Goal: Task Accomplishment & Management: Manage account settings

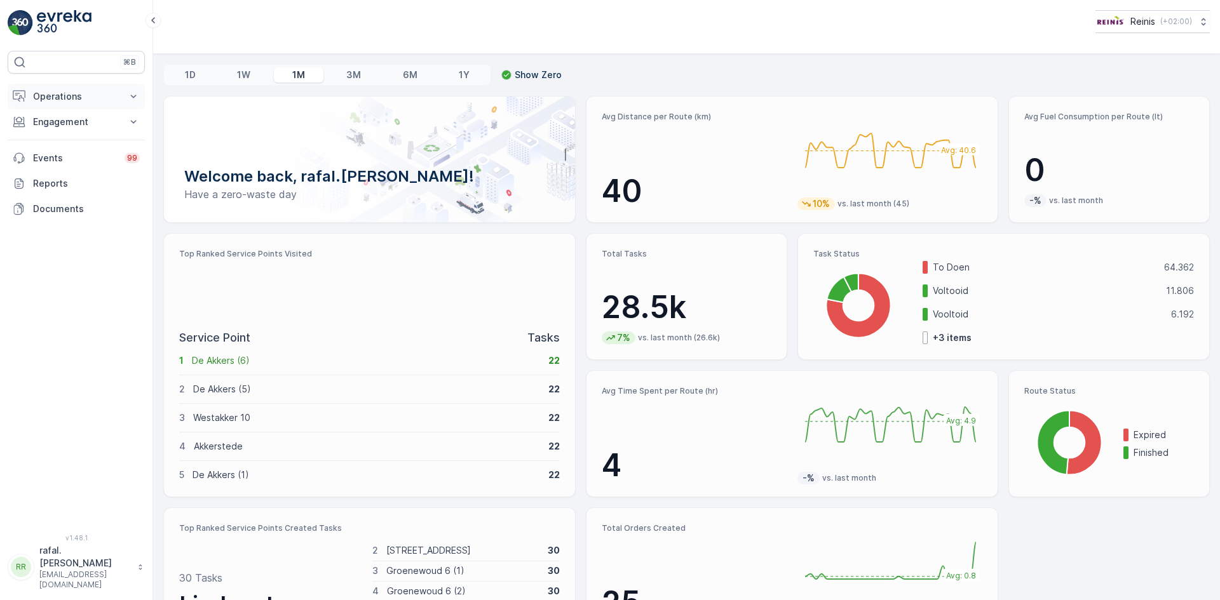
click at [61, 90] on button "Operations" at bounding box center [76, 96] width 137 height 25
click at [78, 150] on p "Routes & Tasks" at bounding box center [64, 153] width 65 height 13
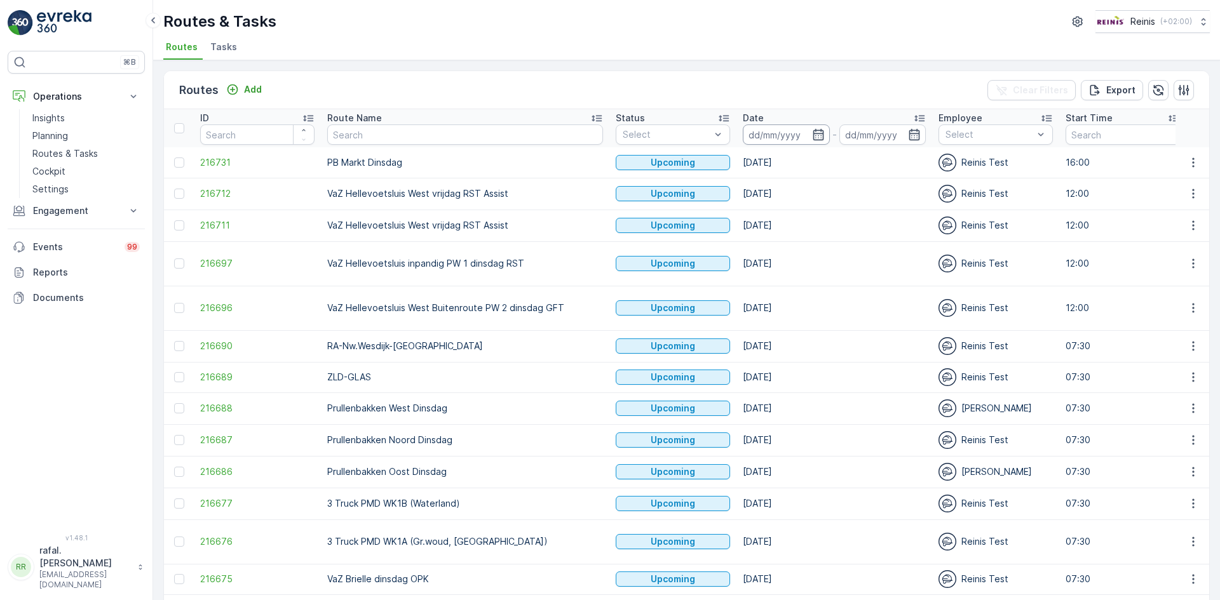
click at [743, 135] on input at bounding box center [786, 135] width 87 height 20
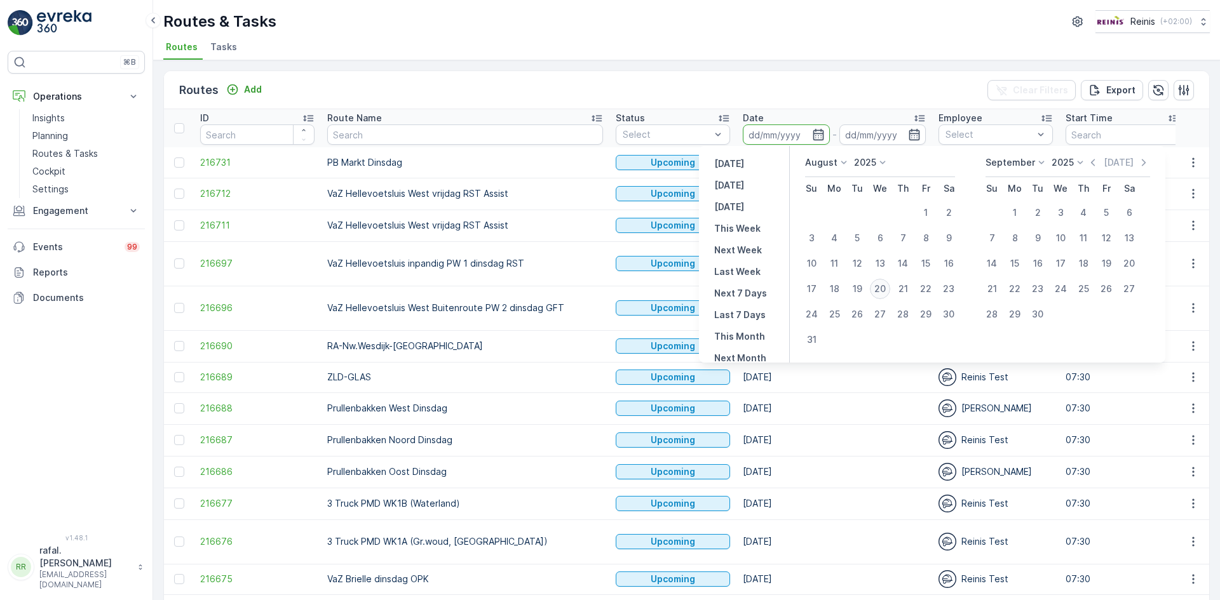
click at [885, 286] on div "20" at bounding box center [880, 289] width 20 height 20
type input "[DATE]"
click at [885, 286] on div "20" at bounding box center [880, 289] width 20 height 20
type input "[DATE]"
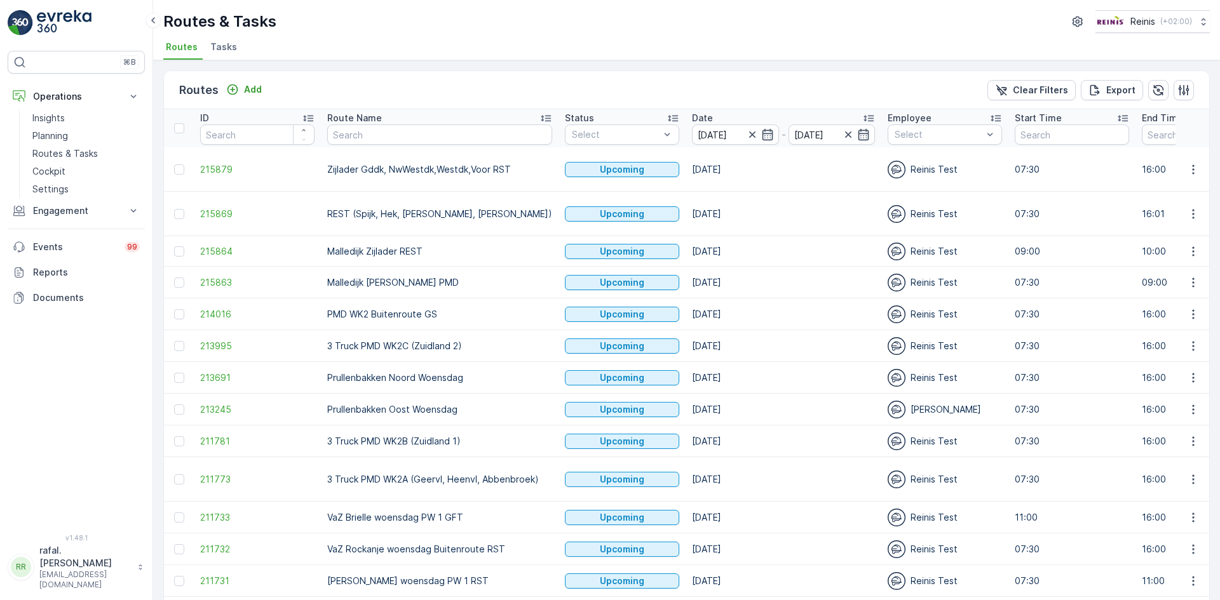
click at [539, 115] on icon at bounding box center [545, 118] width 13 height 13
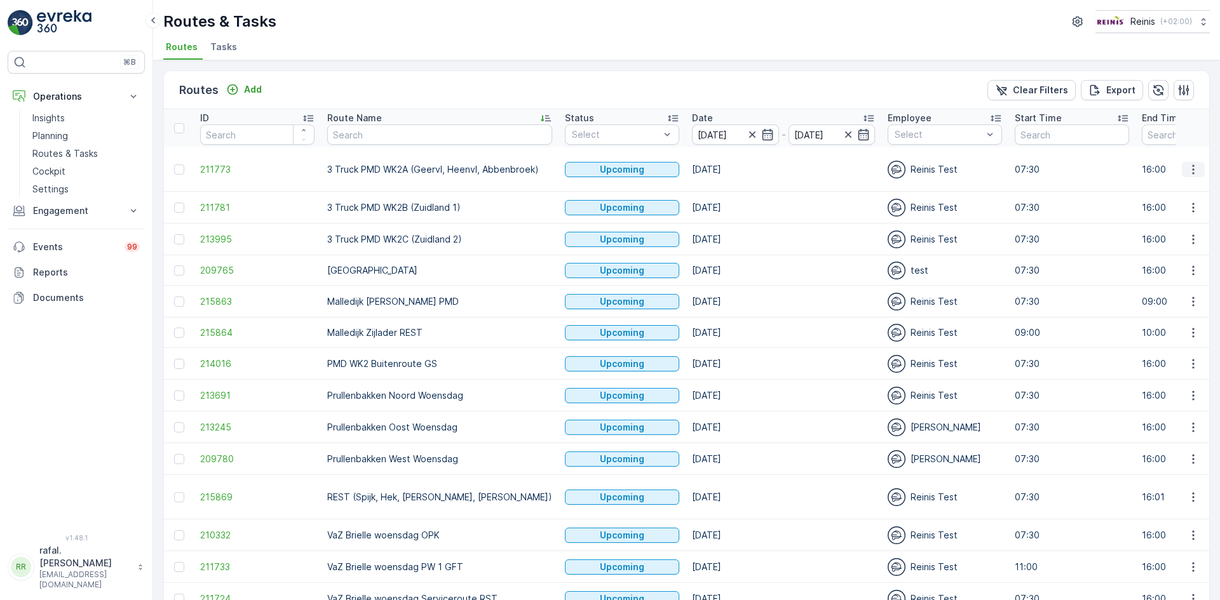
click at [1192, 162] on button "button" at bounding box center [1193, 169] width 23 height 15
click at [1166, 259] on span "Change Assignee" at bounding box center [1163, 259] width 74 height 13
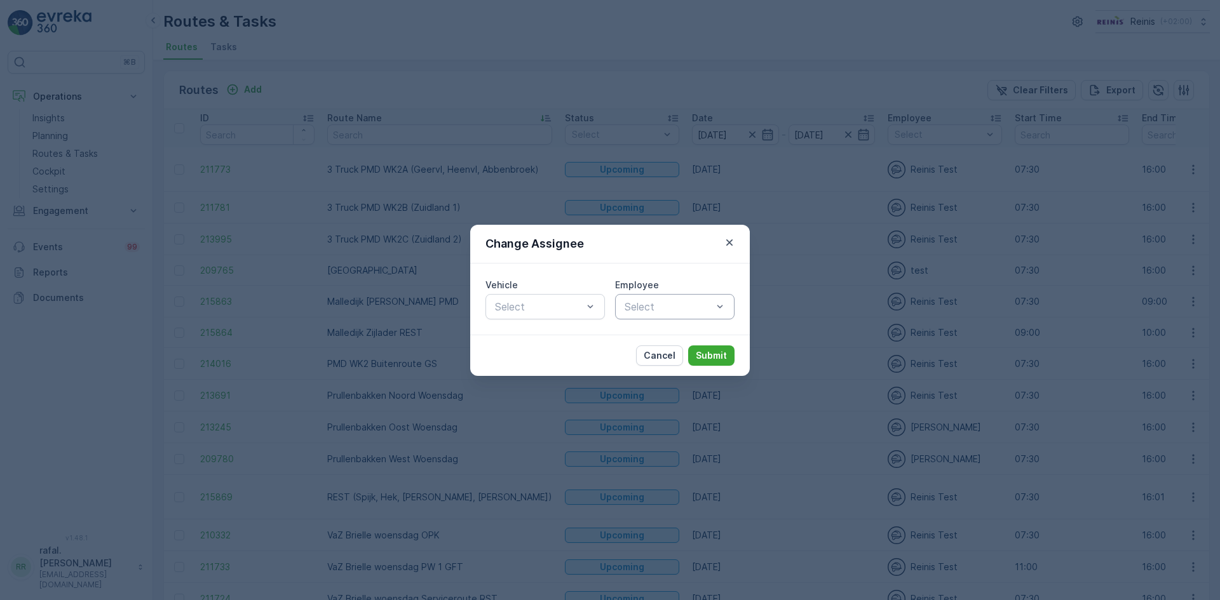
click at [691, 306] on div at bounding box center [668, 306] width 90 height 11
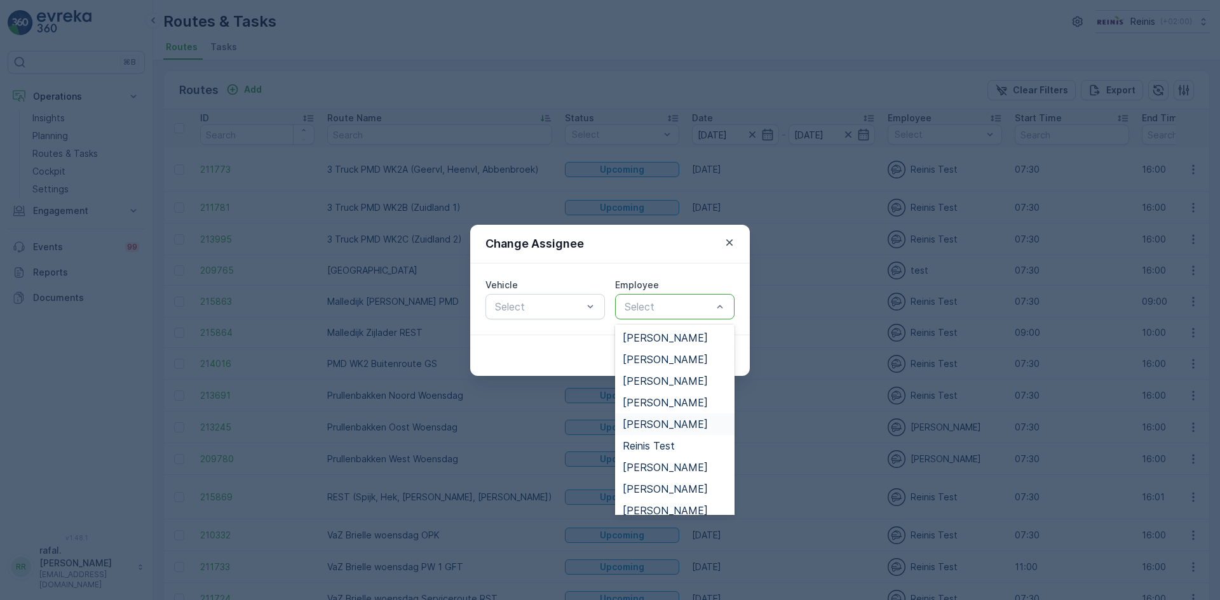
scroll to position [174, 0]
click at [689, 360] on span "[PERSON_NAME]" at bounding box center [665, 358] width 85 height 11
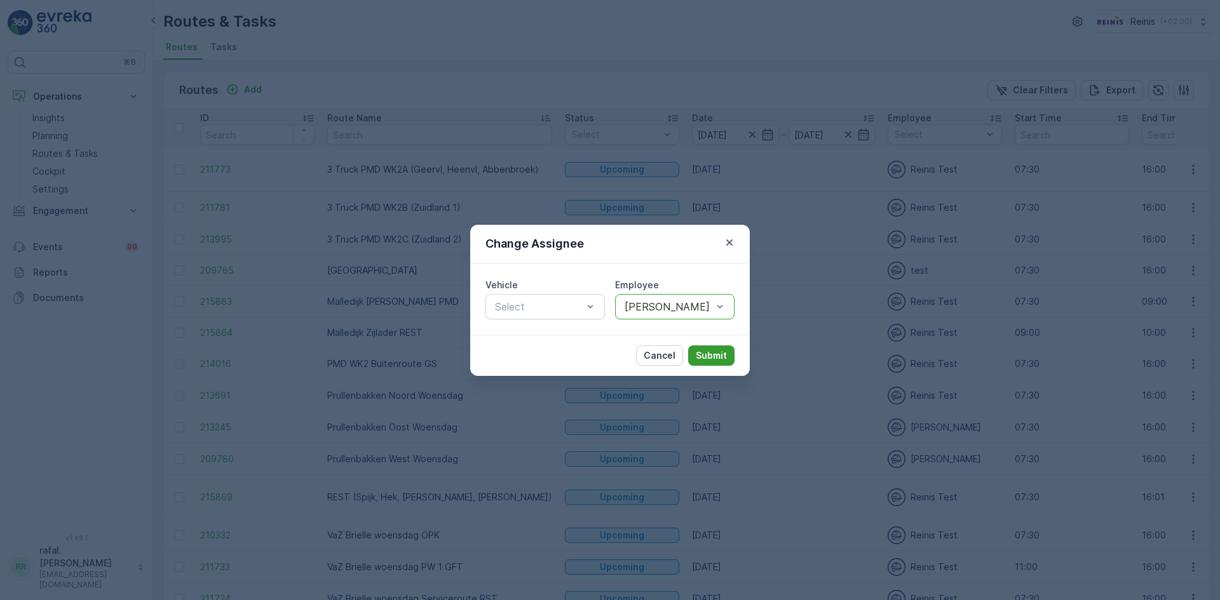
click at [706, 355] on p "Submit" at bounding box center [711, 355] width 31 height 13
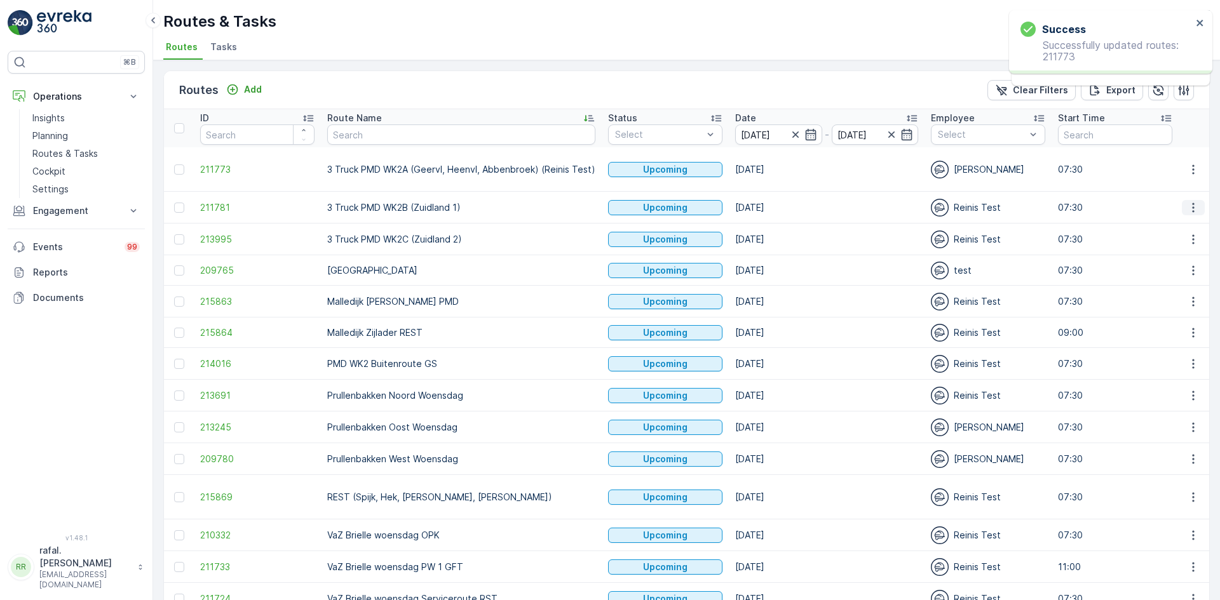
click at [1189, 210] on icon "button" at bounding box center [1193, 207] width 13 height 13
click at [1195, 300] on span "Change Assignee" at bounding box center [1163, 298] width 74 height 13
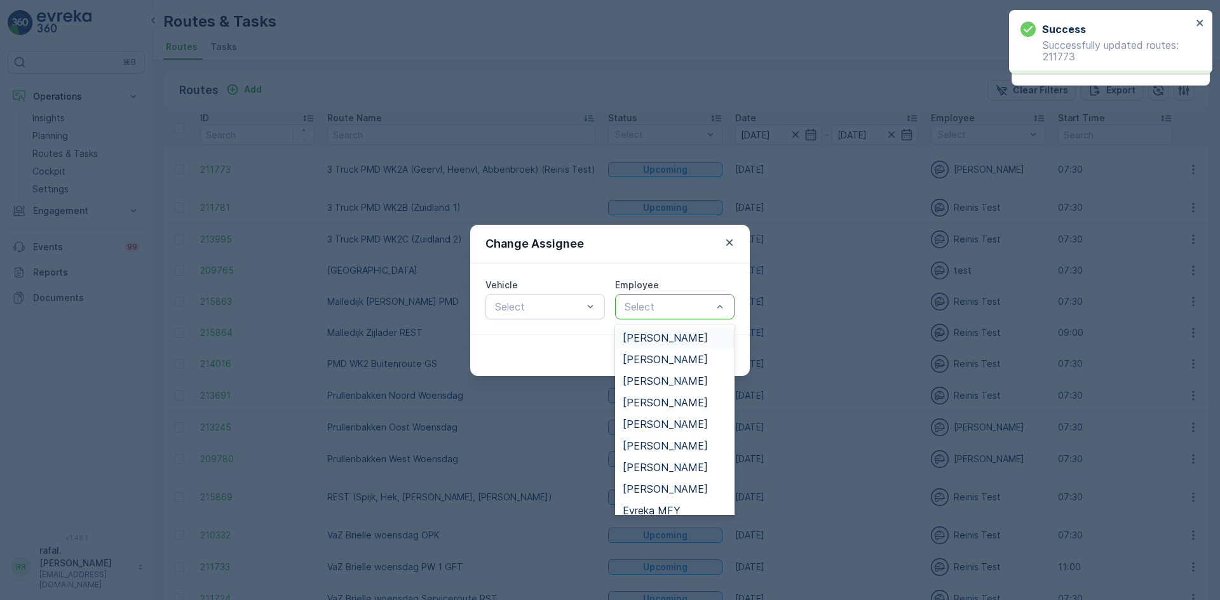
click at [673, 306] on div at bounding box center [668, 306] width 90 height 11
click at [665, 423] on span "[PERSON_NAME]" at bounding box center [665, 424] width 85 height 11
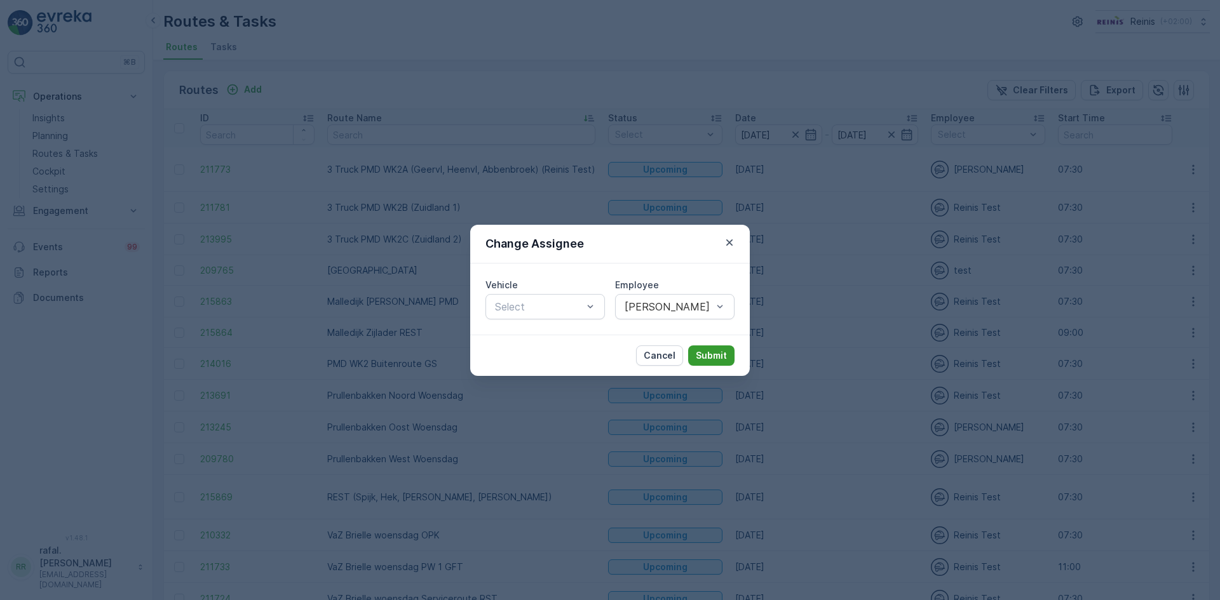
click at [701, 358] on p "Submit" at bounding box center [711, 355] width 31 height 13
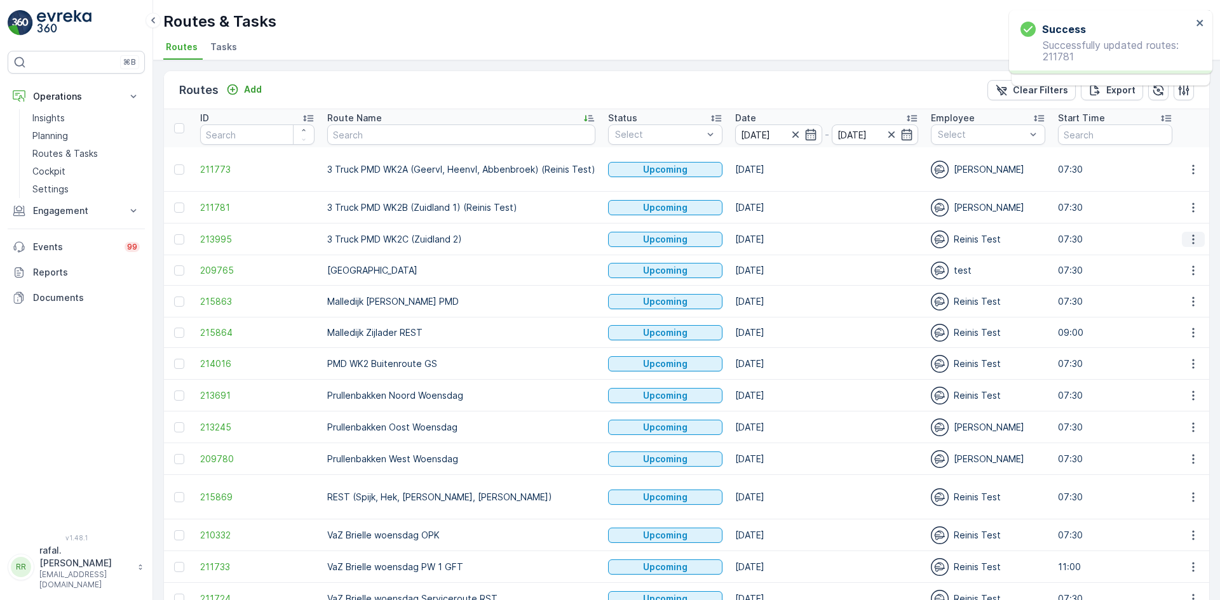
click at [1199, 236] on button "button" at bounding box center [1193, 239] width 23 height 15
click at [1174, 327] on span "Change Assignee" at bounding box center [1163, 329] width 74 height 13
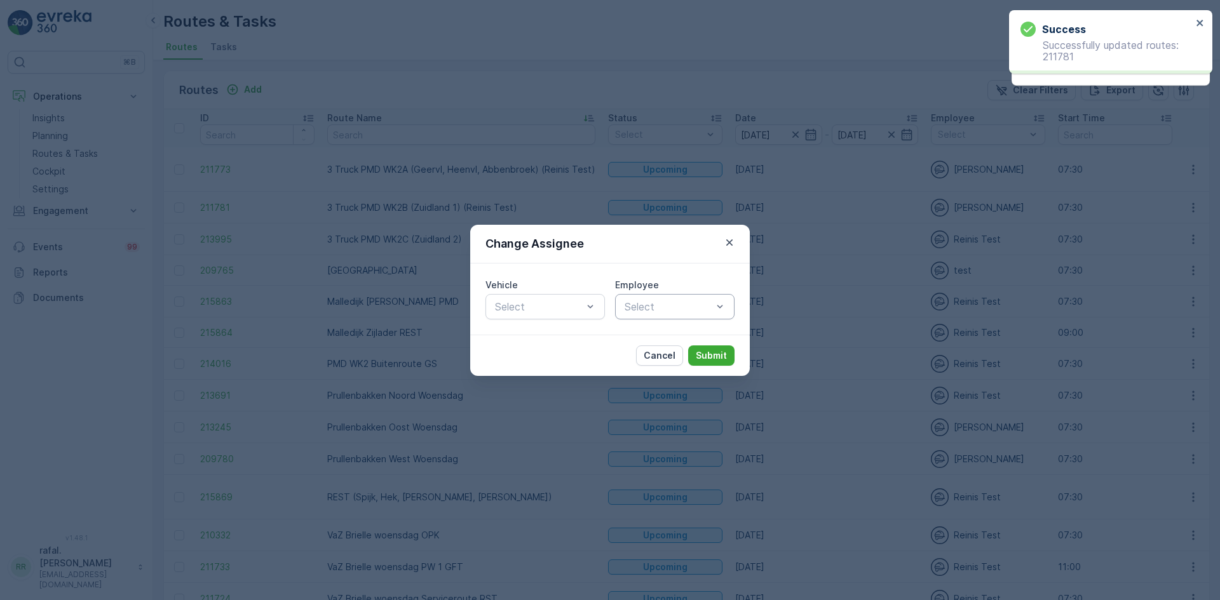
click at [671, 306] on div at bounding box center [668, 306] width 90 height 11
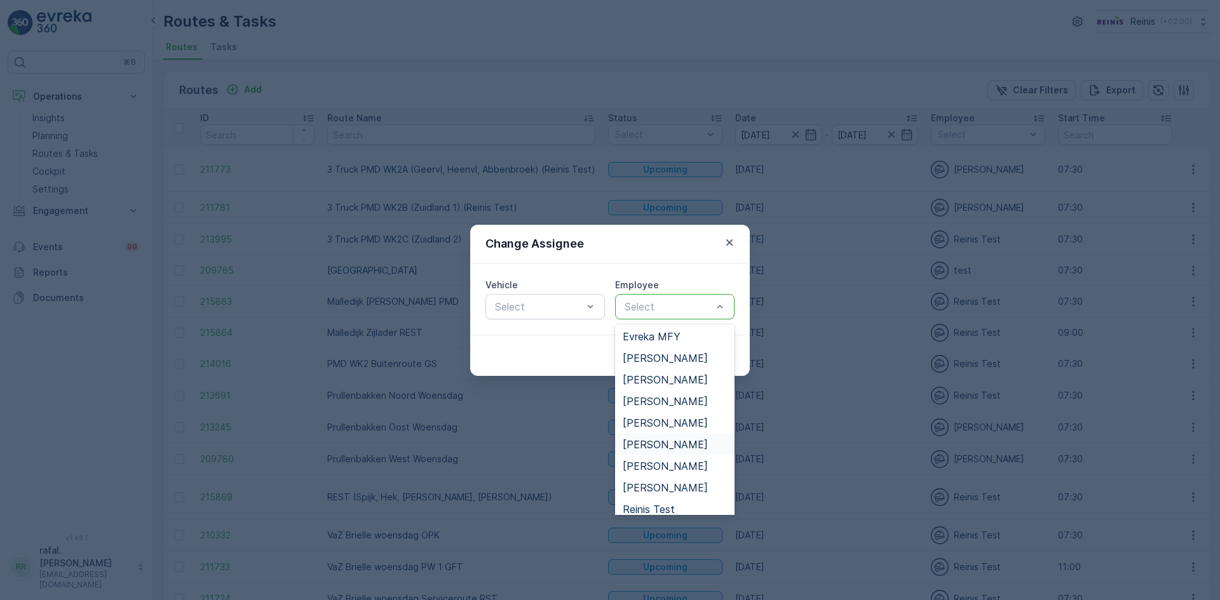
click at [671, 443] on span "[PERSON_NAME]" at bounding box center [665, 444] width 85 height 11
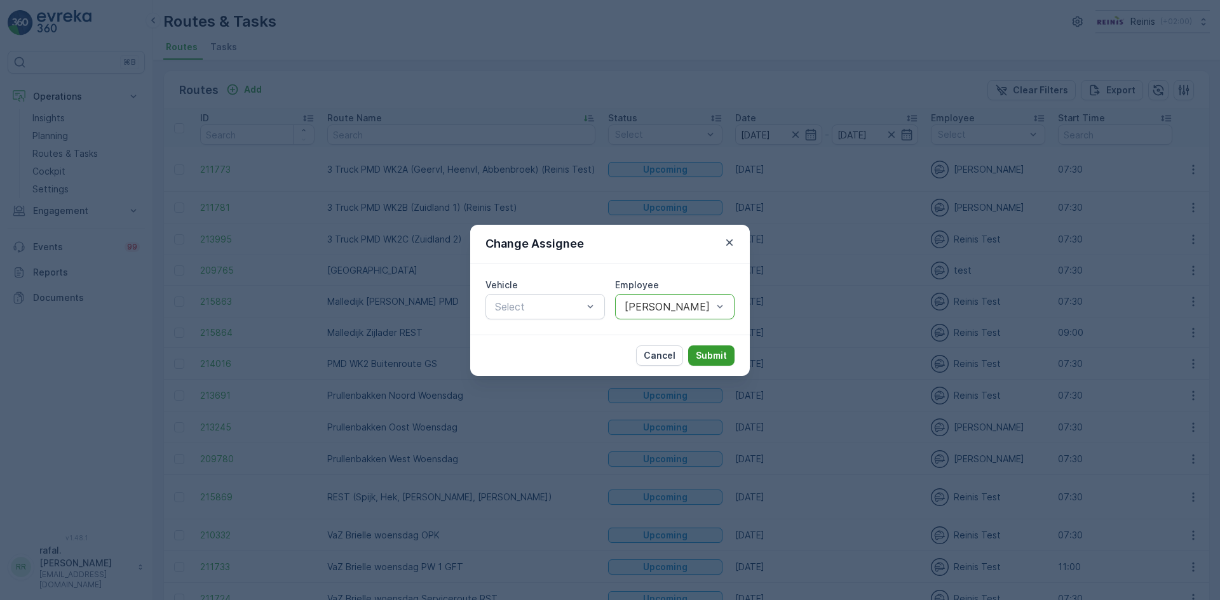
click at [706, 352] on p "Submit" at bounding box center [711, 355] width 31 height 13
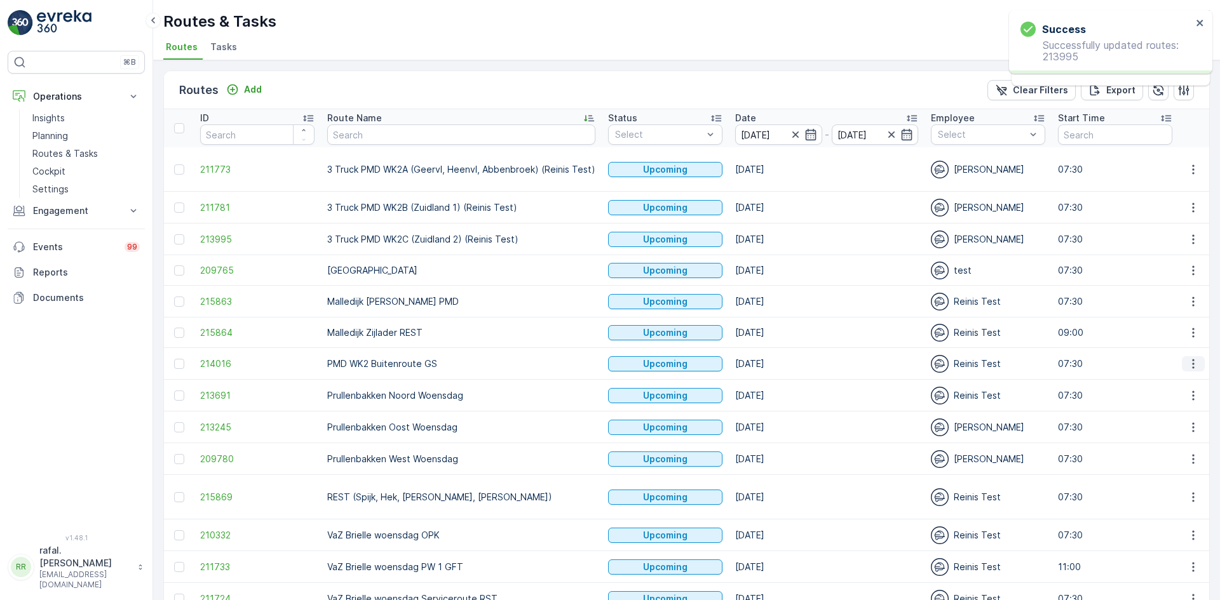
click at [1189, 363] on icon "button" at bounding box center [1193, 364] width 13 height 13
click at [1176, 449] on span "Change Assignee" at bounding box center [1163, 453] width 74 height 13
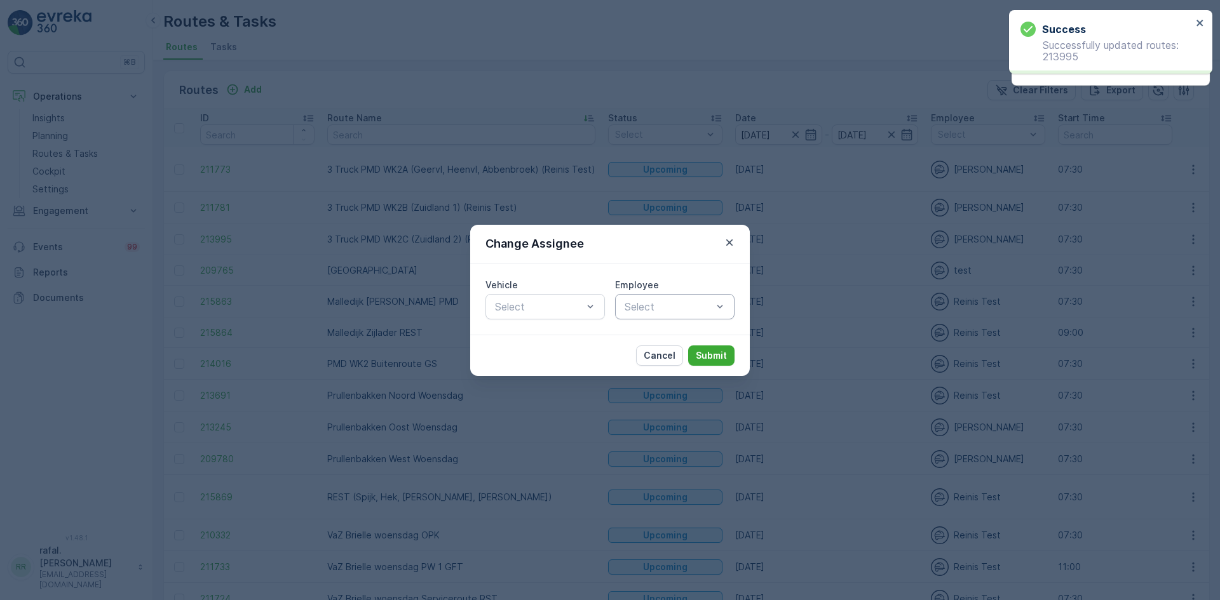
click at [670, 307] on div at bounding box center [668, 306] width 90 height 11
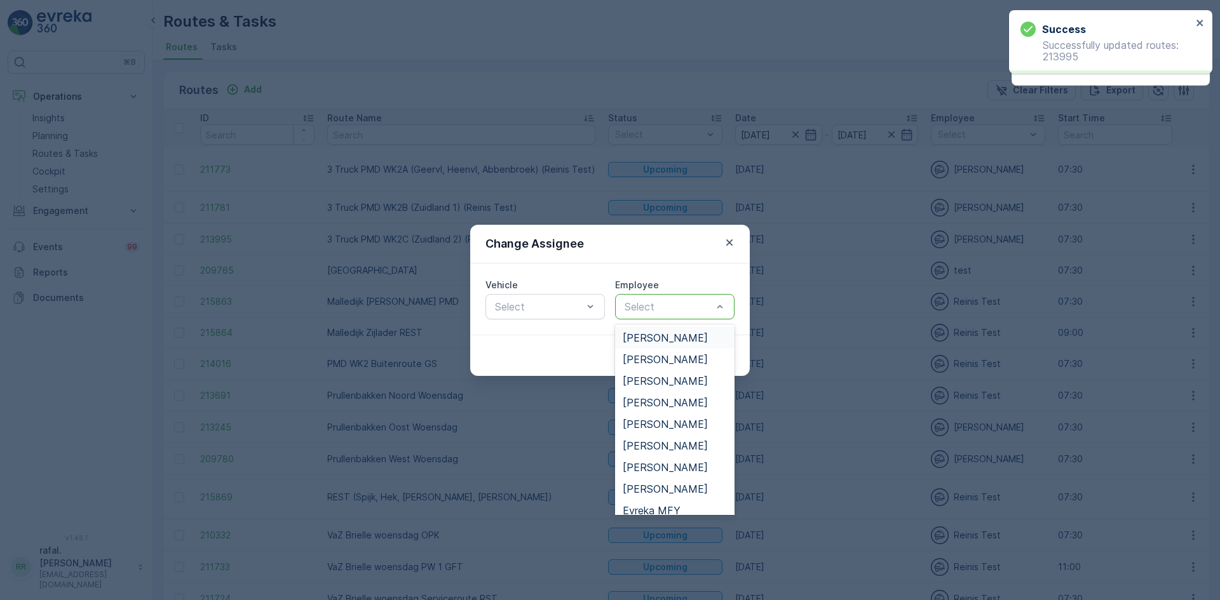
click at [663, 333] on span "[PERSON_NAME]" at bounding box center [665, 337] width 85 height 11
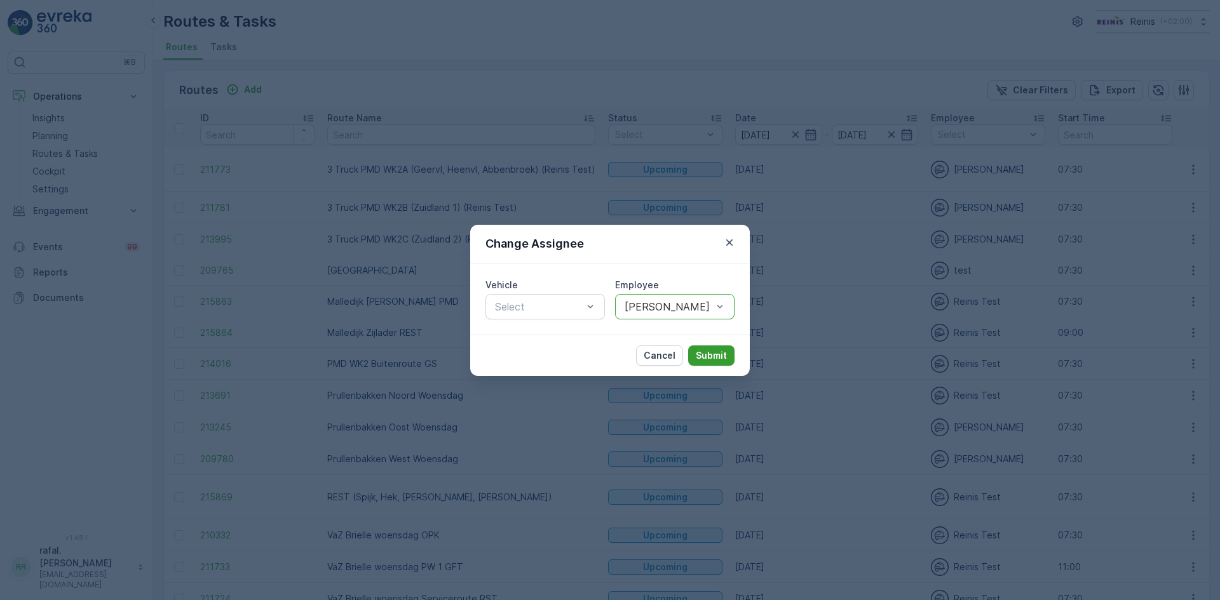
click at [715, 353] on p "Submit" at bounding box center [711, 355] width 31 height 13
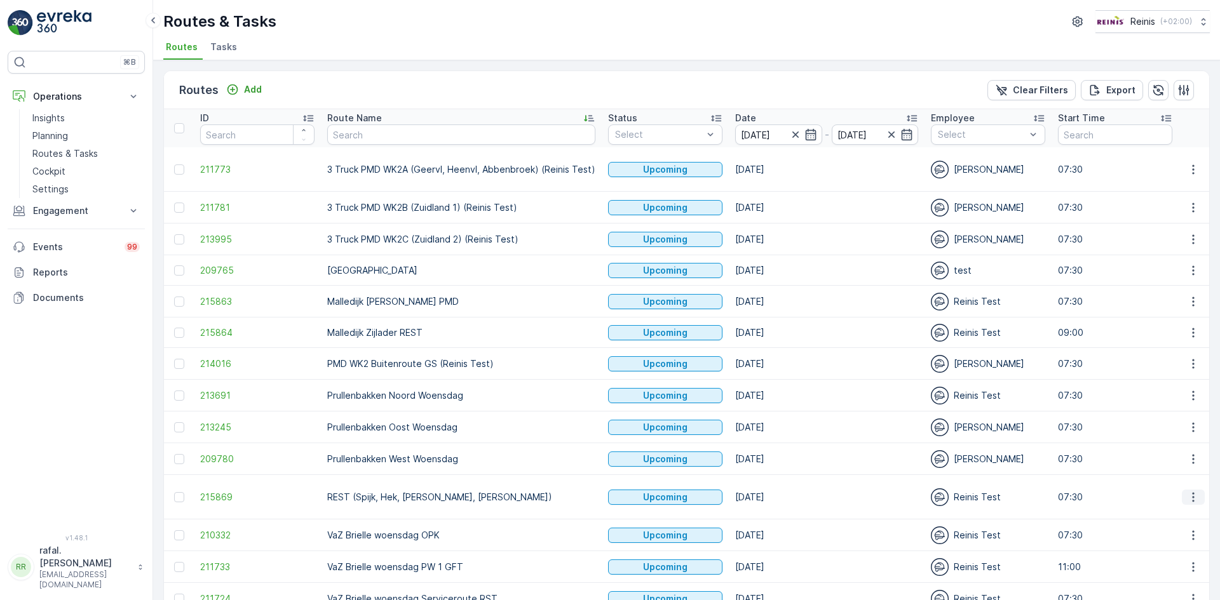
click at [1189, 491] on icon "button" at bounding box center [1193, 497] width 13 height 13
click at [1179, 450] on span "Change Assignee" at bounding box center [1163, 447] width 74 height 13
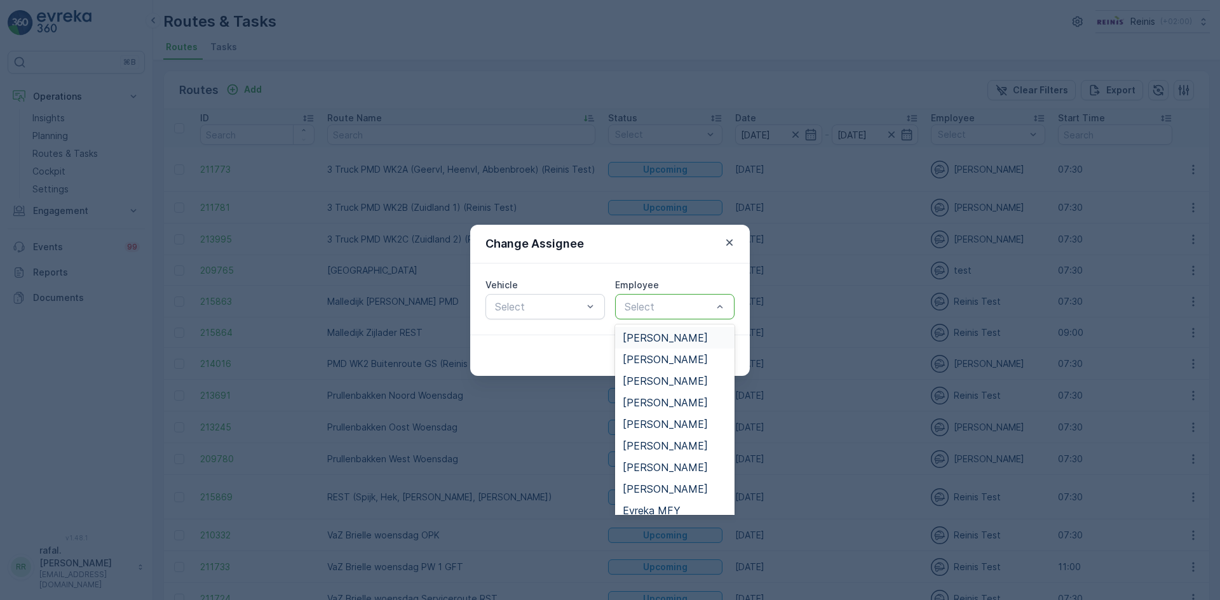
click at [686, 308] on div at bounding box center [668, 306] width 90 height 11
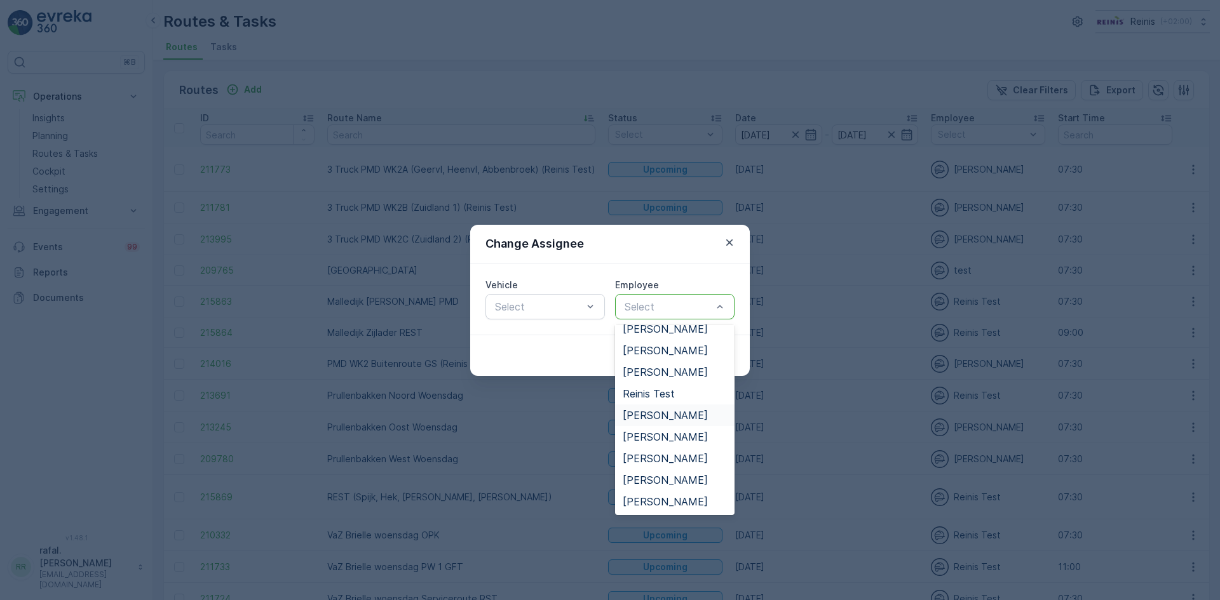
click at [677, 410] on span "[PERSON_NAME]" at bounding box center [665, 415] width 85 height 11
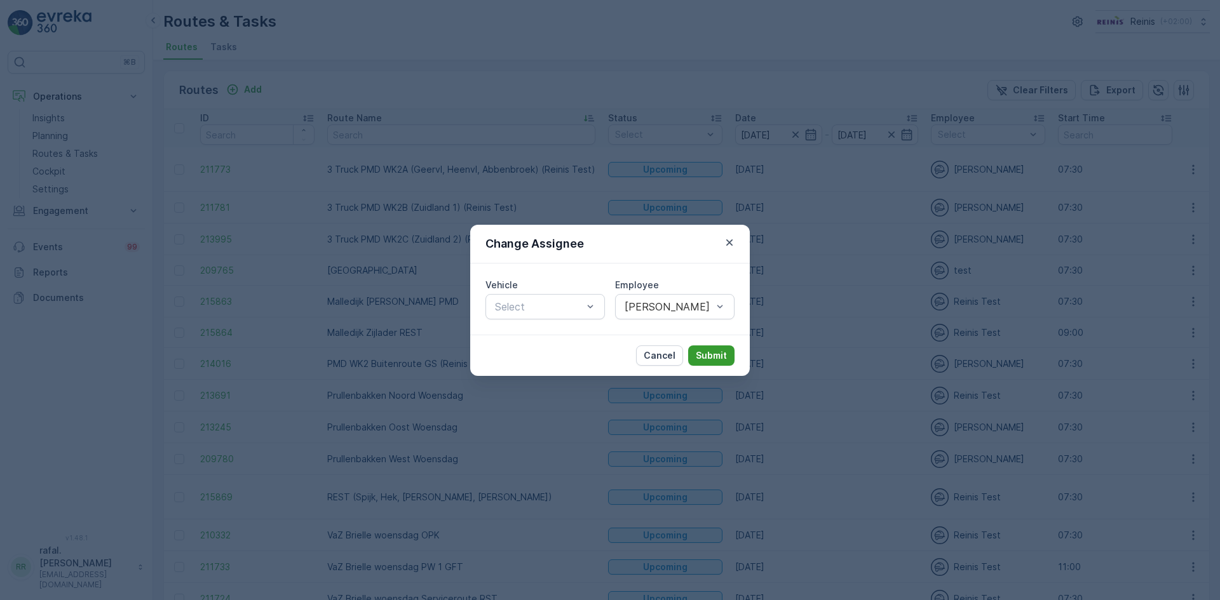
click at [710, 353] on p "Submit" at bounding box center [711, 355] width 31 height 13
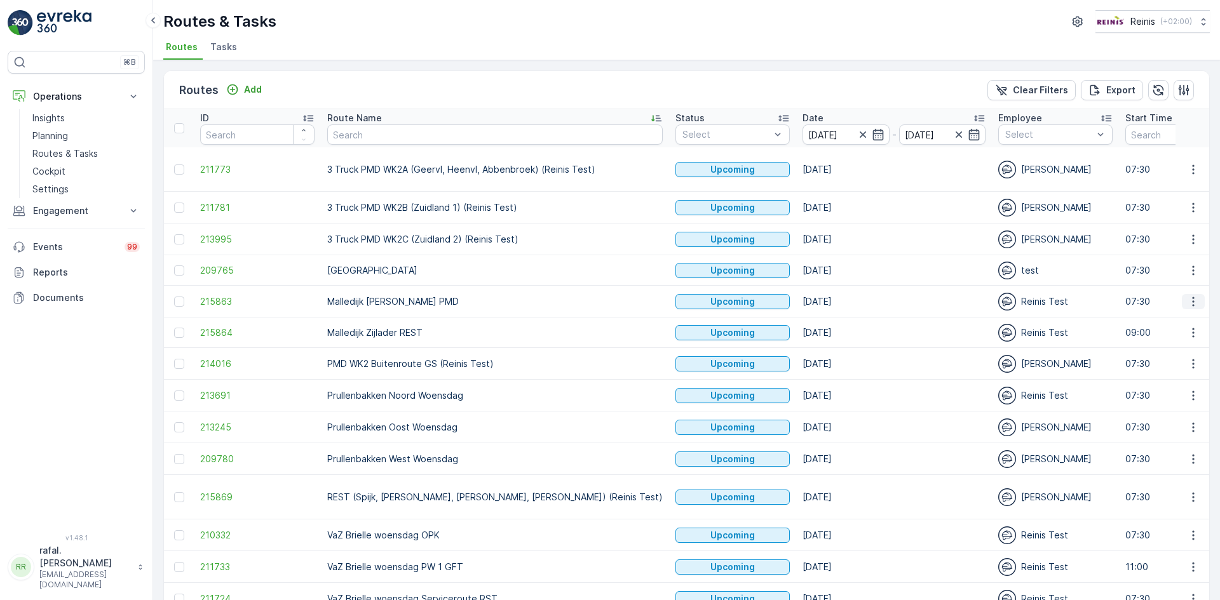
click at [1189, 300] on icon "button" at bounding box center [1193, 301] width 13 height 13
click at [1168, 386] on span "Change Assignee" at bounding box center [1163, 391] width 74 height 13
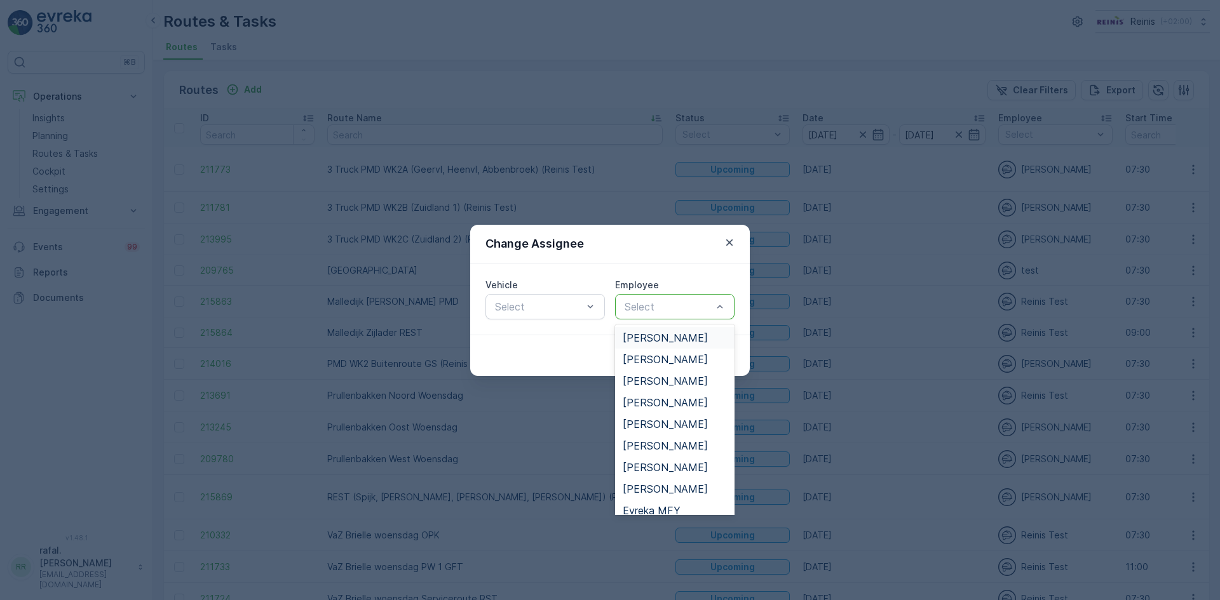
click at [690, 301] on div at bounding box center [668, 306] width 90 height 11
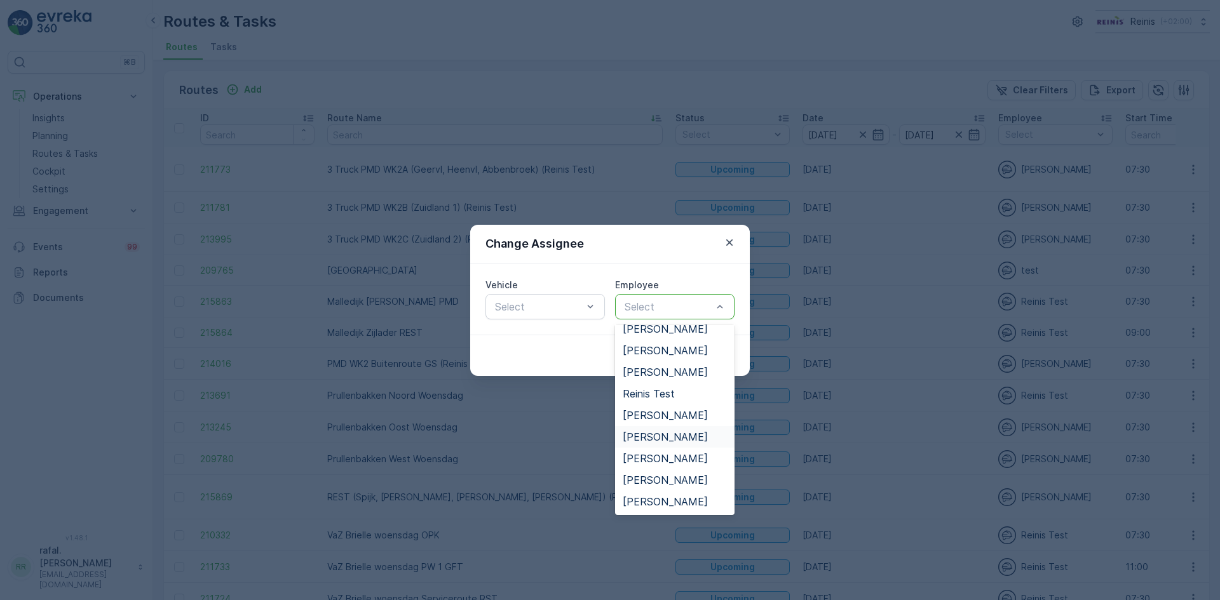
scroll to position [238, 0]
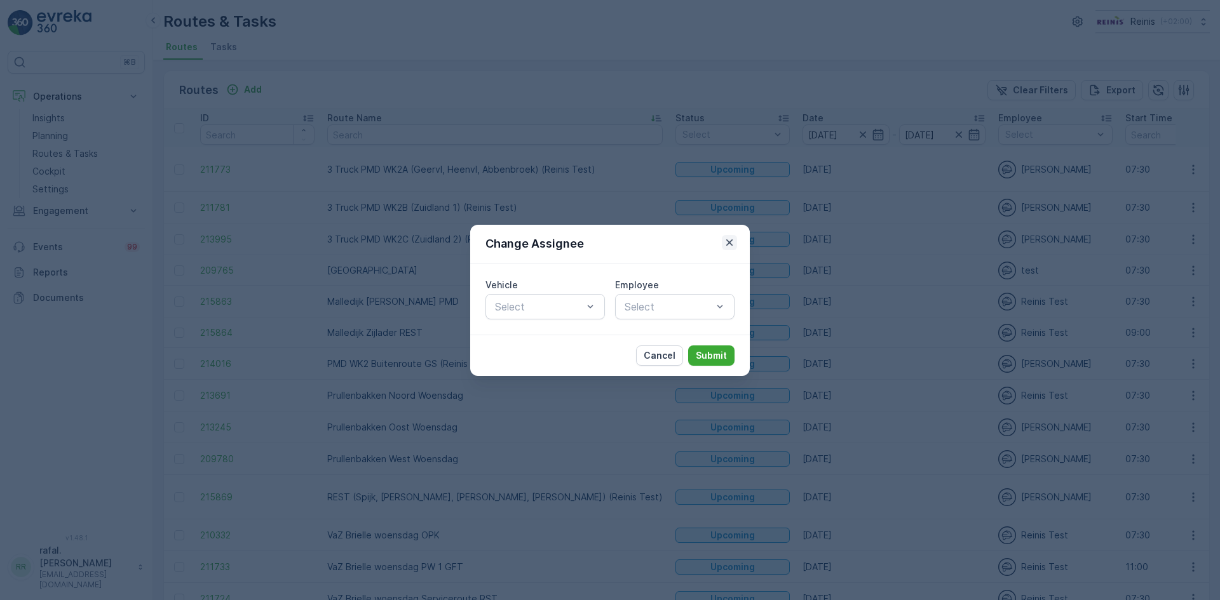
click at [729, 238] on icon "button" at bounding box center [729, 242] width 13 height 13
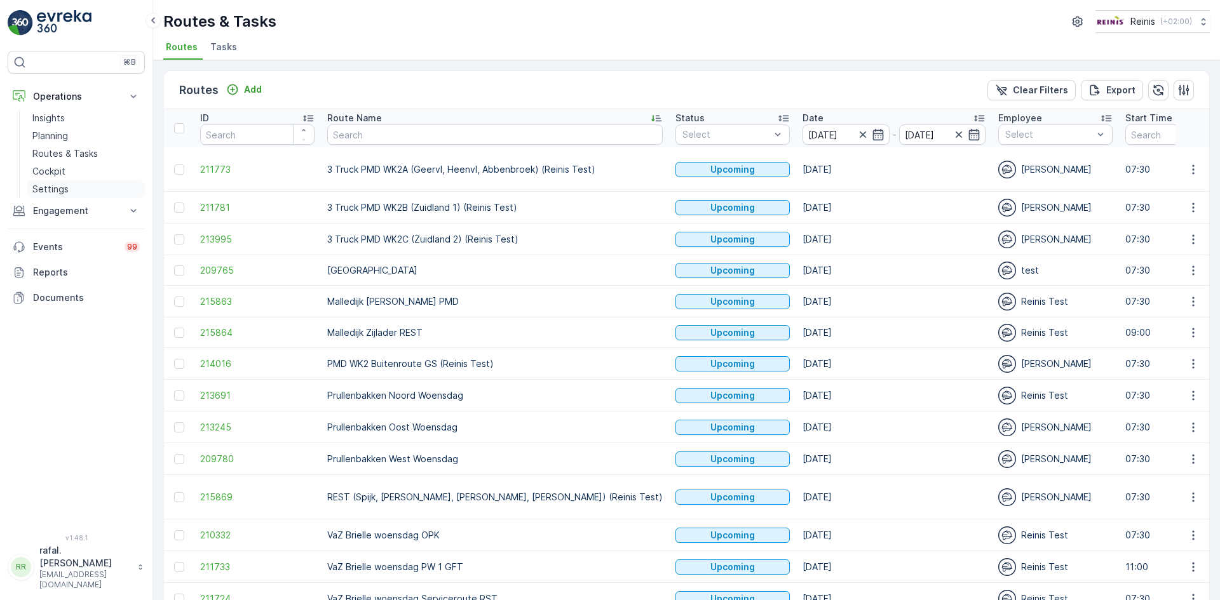
click at [56, 190] on p "Settings" at bounding box center [50, 189] width 36 height 13
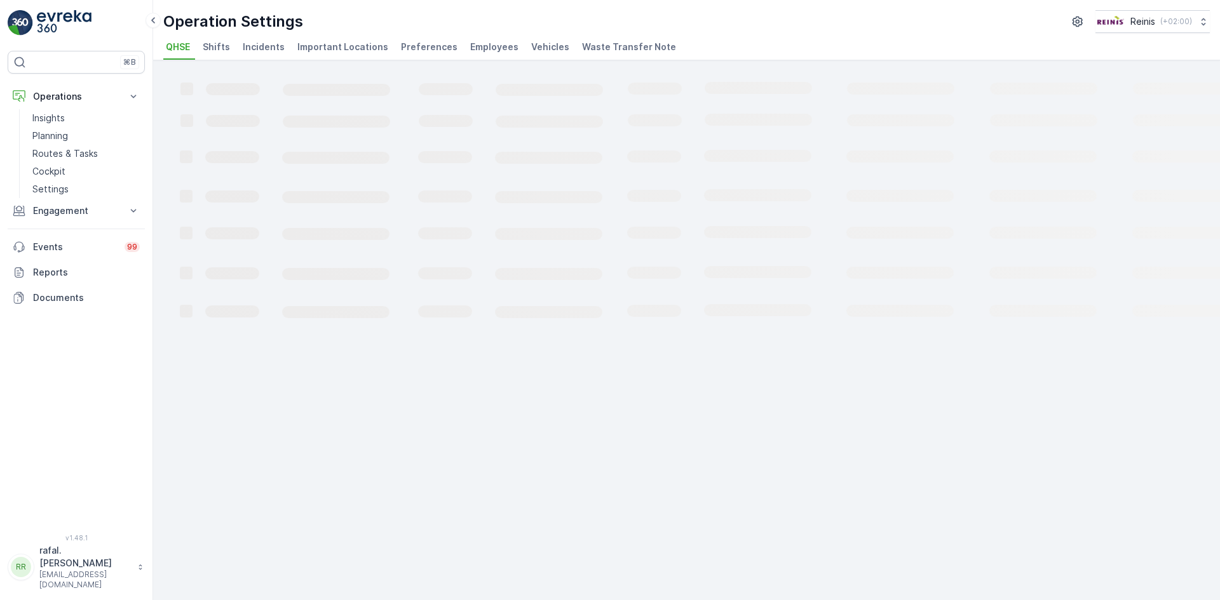
click at [483, 52] on span "Employees" at bounding box center [494, 47] width 48 height 13
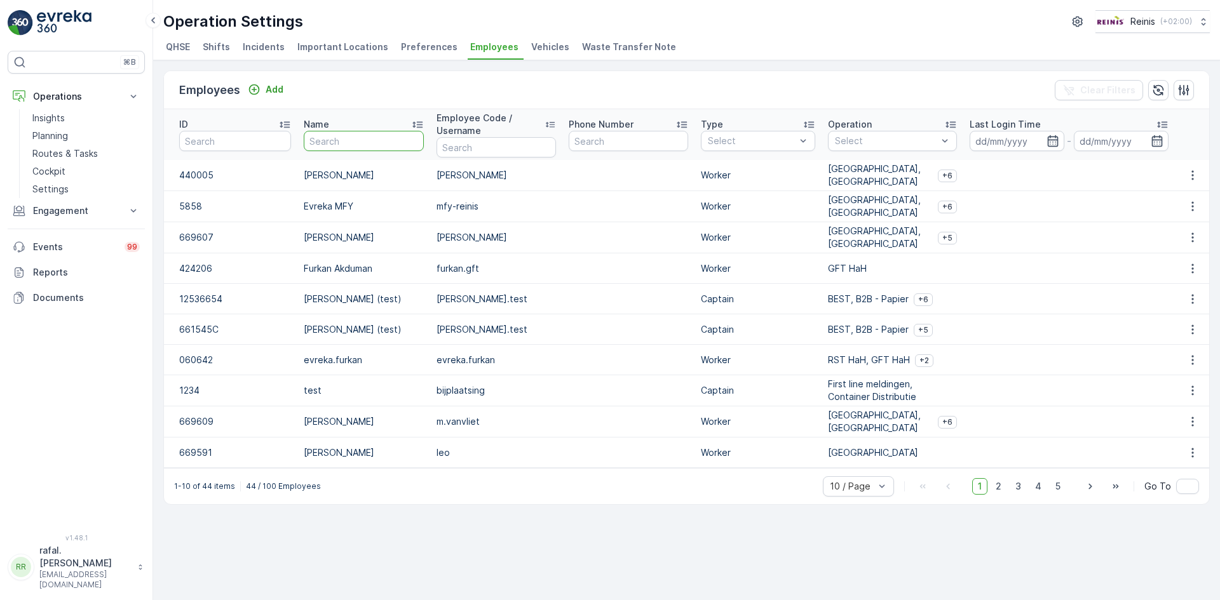
click at [374, 140] on input "text" at bounding box center [363, 141] width 119 height 20
type input "cab"
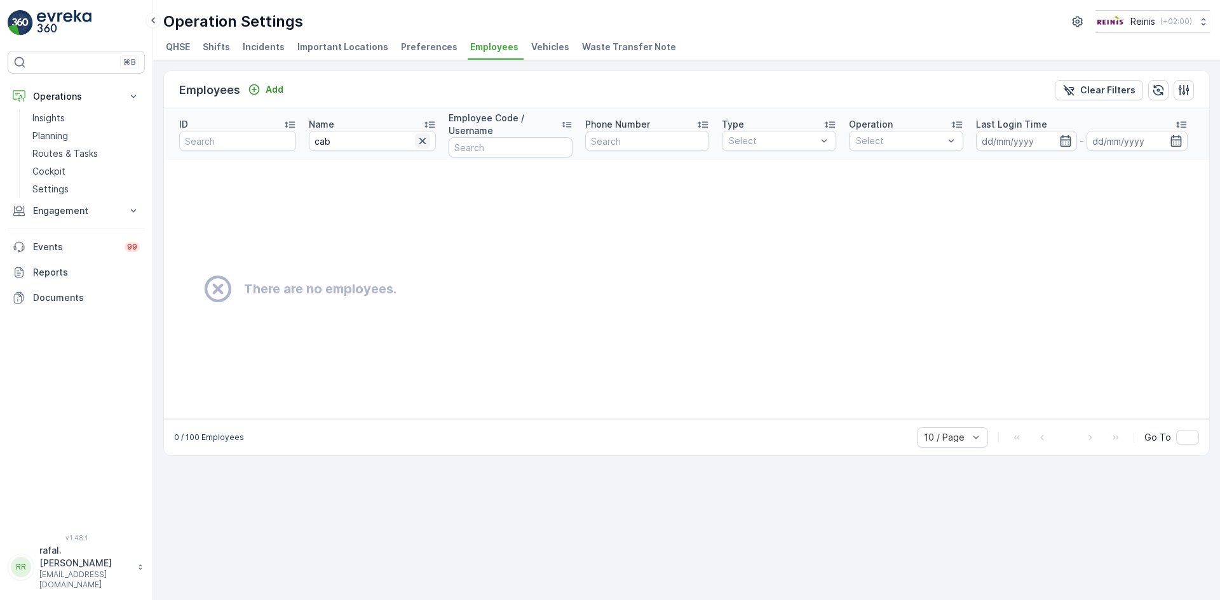
click at [423, 139] on icon "button" at bounding box center [422, 141] width 13 height 13
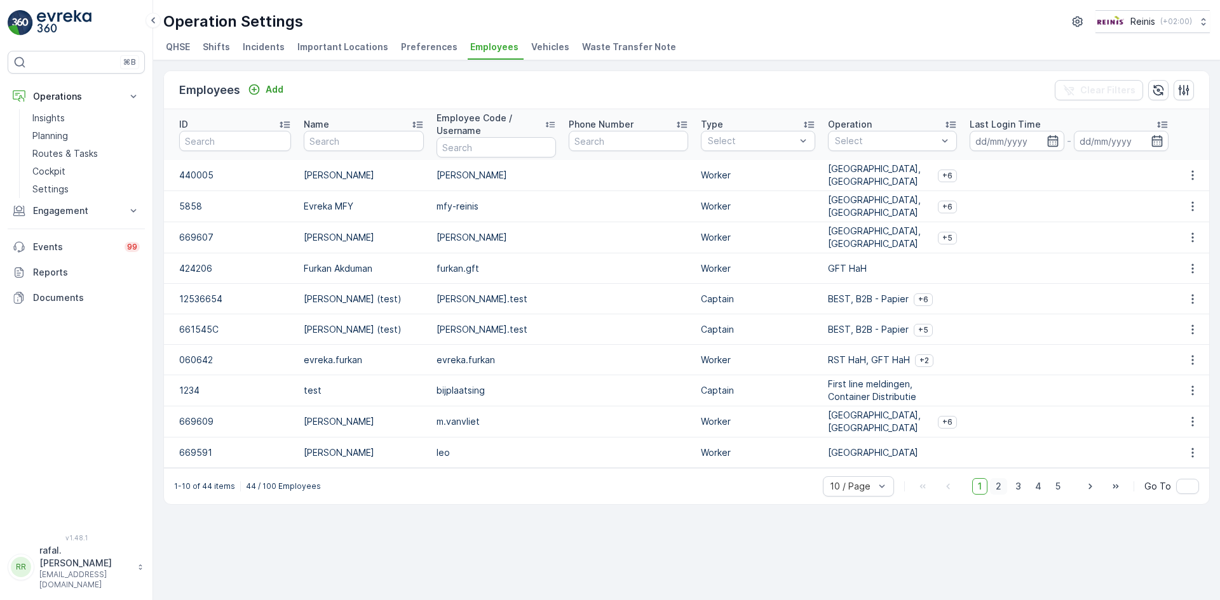
click at [998, 486] on span "2" at bounding box center [998, 486] width 17 height 17
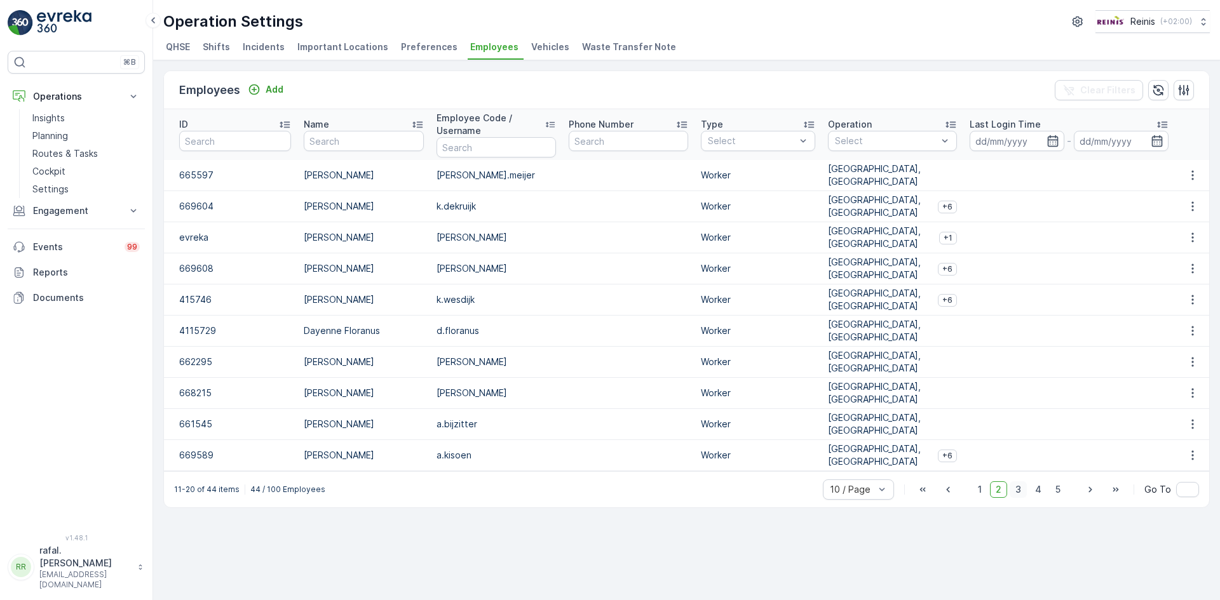
click at [1020, 492] on span "3" at bounding box center [1017, 490] width 17 height 17
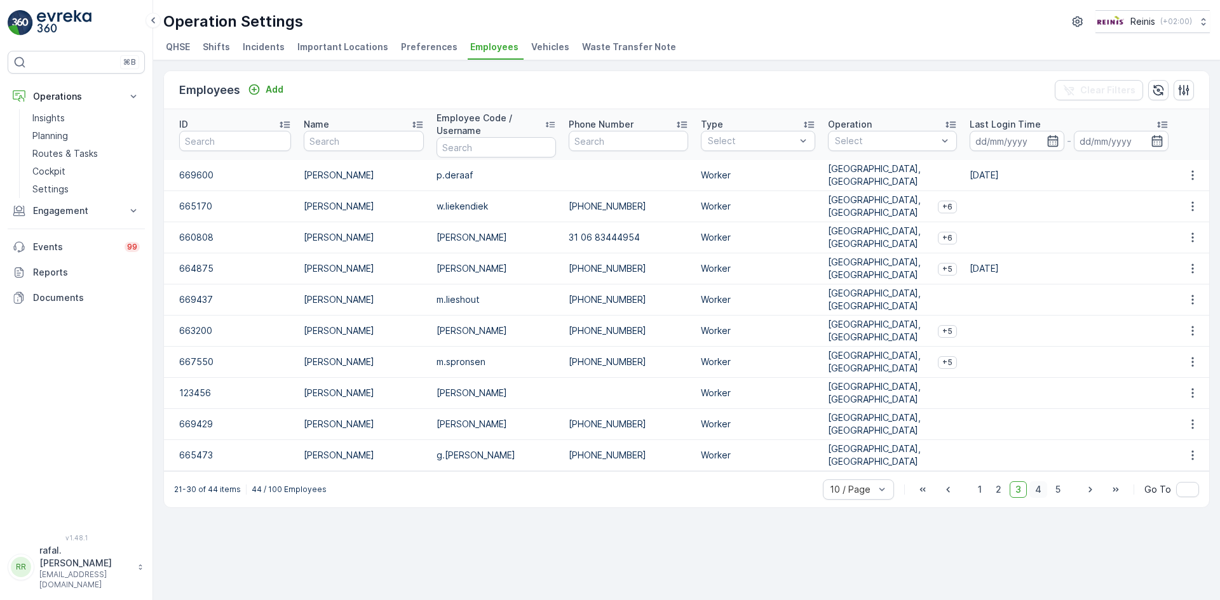
click at [1041, 489] on span "4" at bounding box center [1038, 490] width 18 height 17
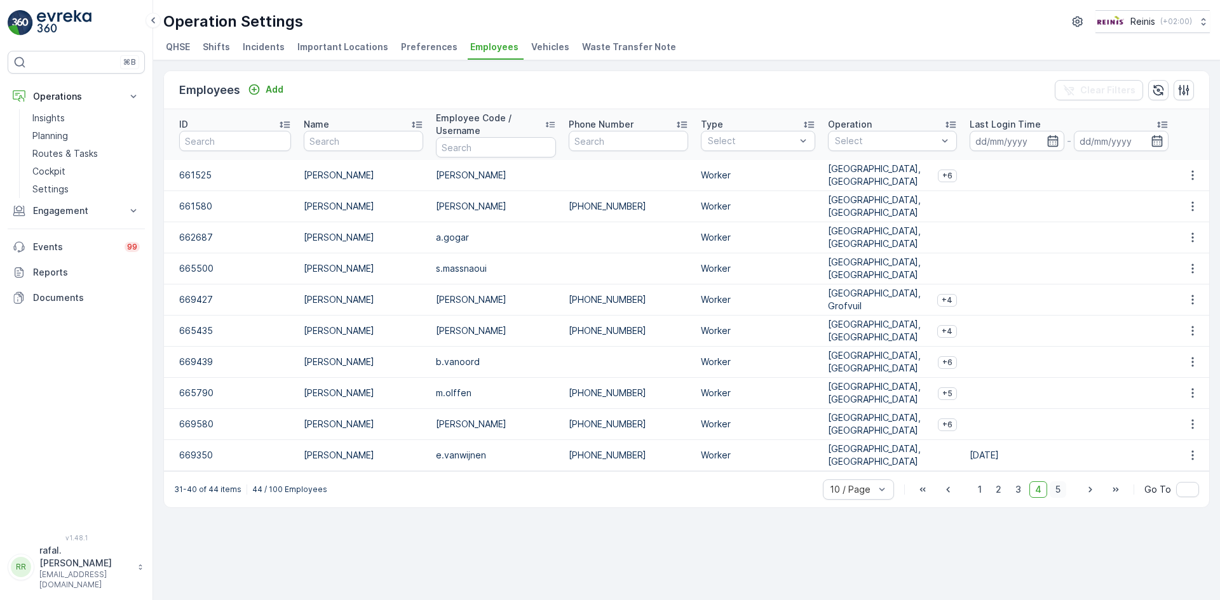
click at [1057, 491] on span "5" at bounding box center [1057, 490] width 17 height 17
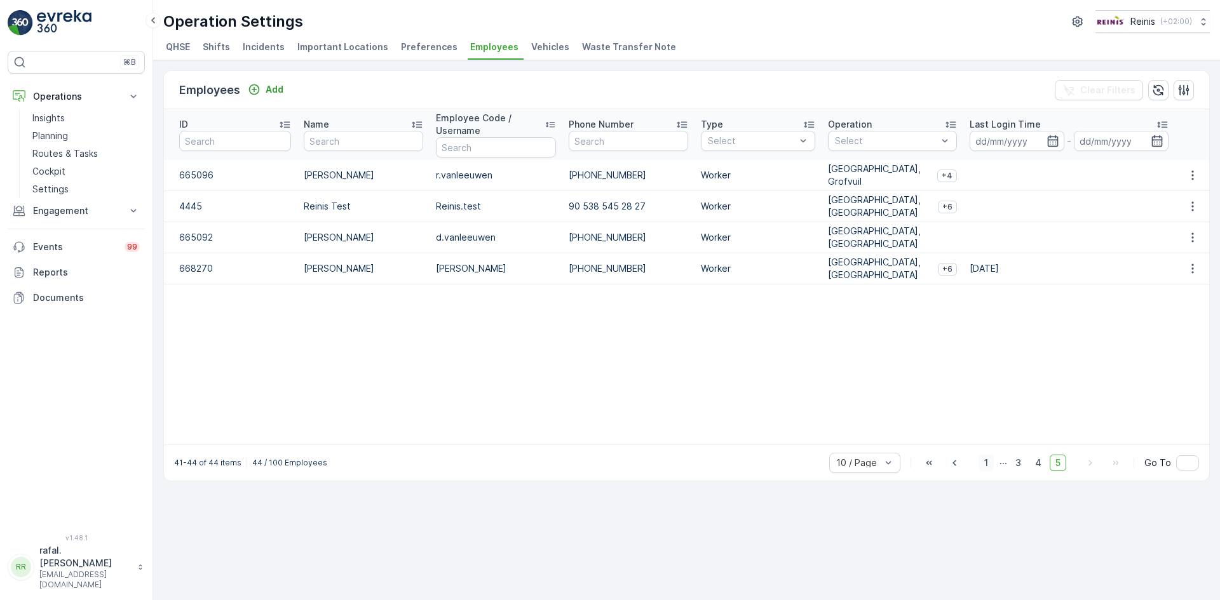
click at [988, 462] on span "1" at bounding box center [985, 463] width 15 height 17
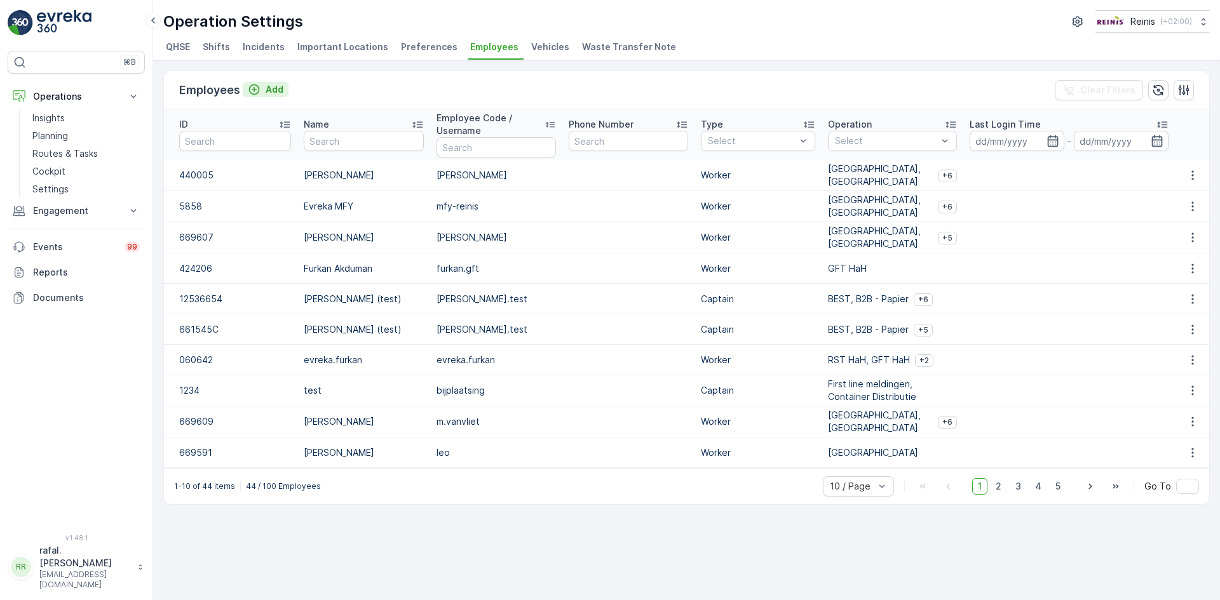
click at [277, 89] on p "Add" at bounding box center [275, 89] width 18 height 13
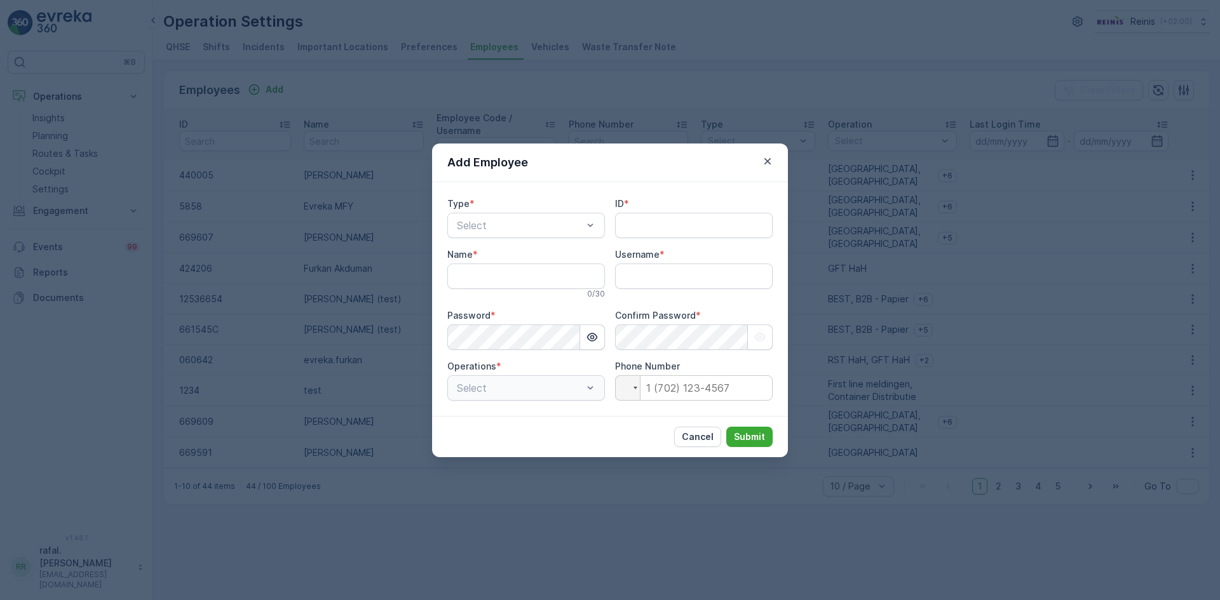
type input "rafal.[PERSON_NAME]"
click at [516, 226] on div at bounding box center [519, 225] width 128 height 11
click at [493, 293] on div "Worker" at bounding box center [526, 300] width 158 height 22
click at [543, 276] on input "Name" at bounding box center [526, 276] width 158 height 25
type input "[PERSON_NAME]"
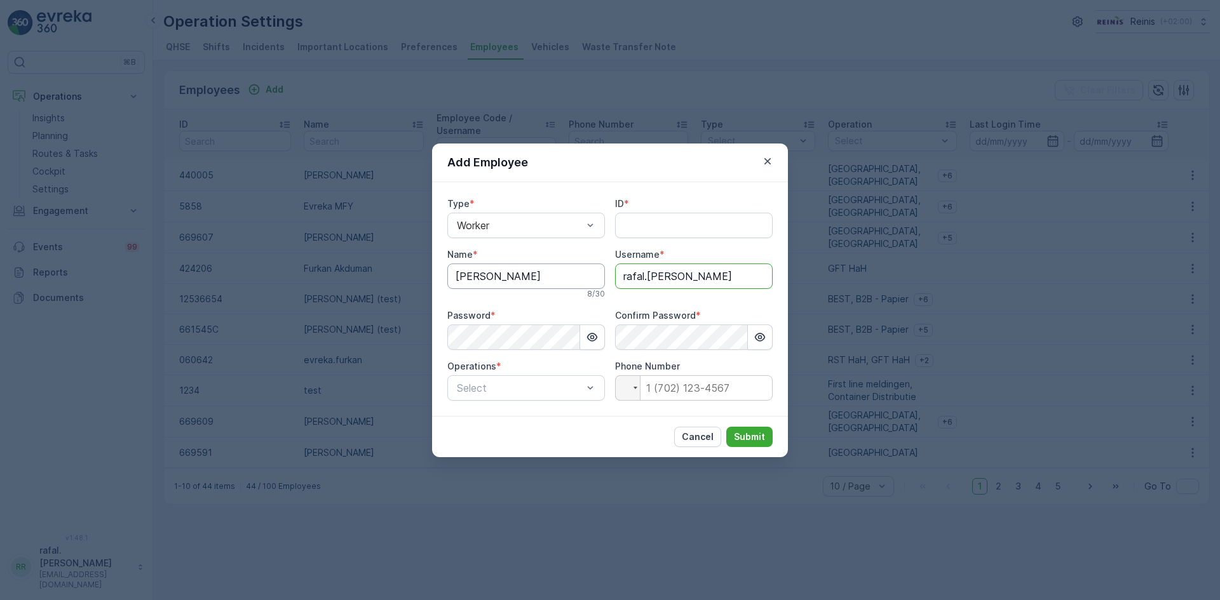
drag, startPoint x: 728, startPoint y: 279, endPoint x: 536, endPoint y: 285, distance: 192.0
click at [536, 285] on div "Type * Worker ID * Name * [PERSON_NAME] 8 / 30 Username * rafal.[PERSON_NAME] P…" at bounding box center [609, 299] width 325 height 203
type input "[PERSON_NAME]"
drag, startPoint x: 515, startPoint y: 276, endPoint x: 368, endPoint y: 280, distance: 147.4
click at [368, 280] on div "Add Employee Type * Worker ID * Name * [PERSON_NAME] 8 / 30 Username * [PERSON_…" at bounding box center [610, 300] width 1220 height 600
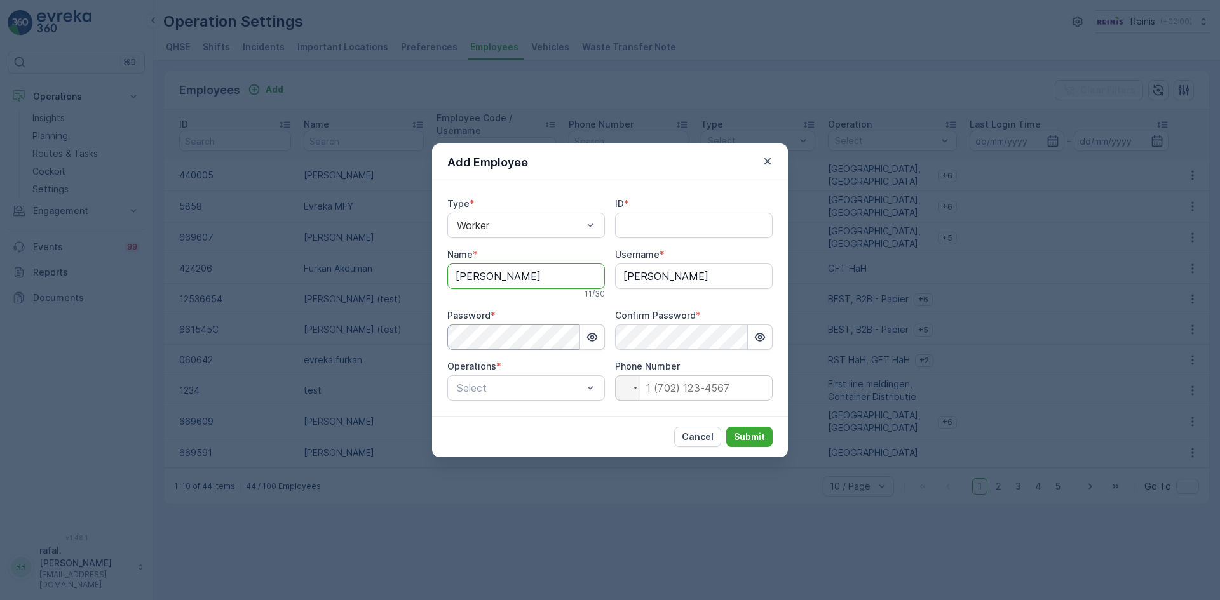
type input "[PERSON_NAME]"
click at [399, 347] on div "Add Employee Type * Worker ID * Name * [PERSON_NAME] 11 / 30 Username * [PERSON…" at bounding box center [610, 300] width 1220 height 600
click at [582, 384] on div at bounding box center [519, 387] width 128 height 11
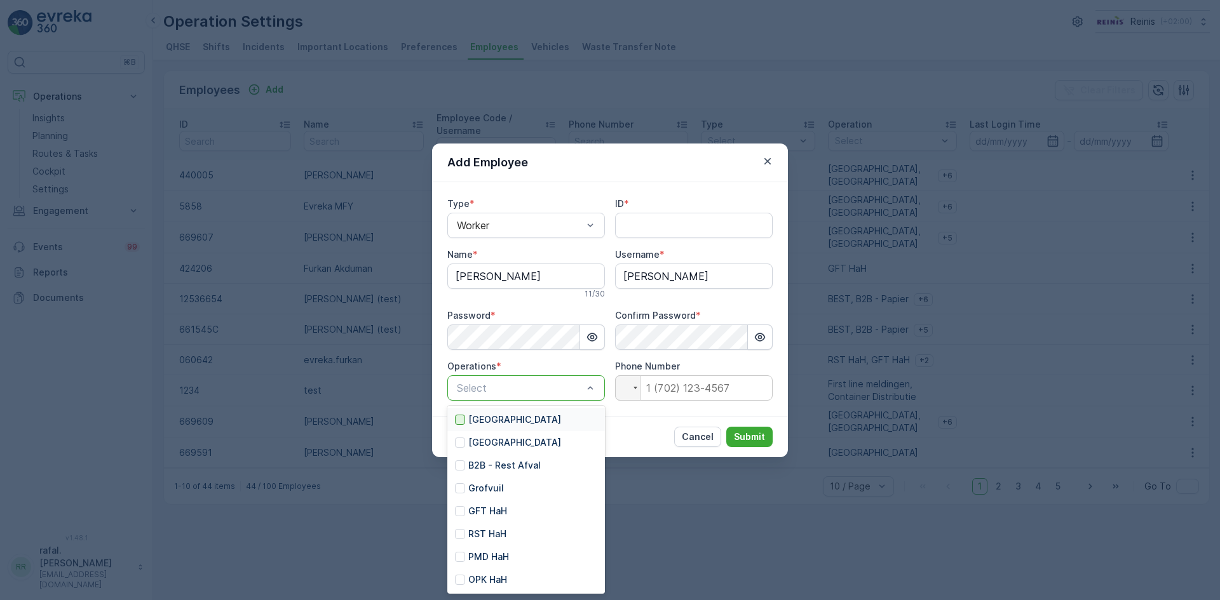
click at [463, 421] on div at bounding box center [460, 420] width 10 height 10
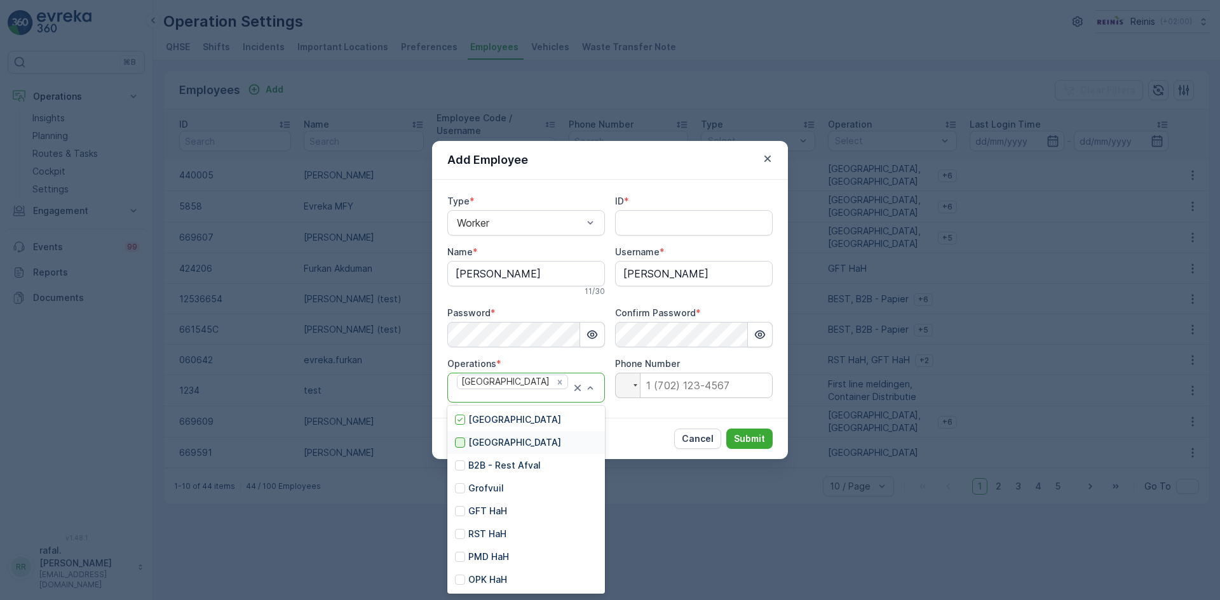
click at [461, 442] on div at bounding box center [460, 443] width 10 height 10
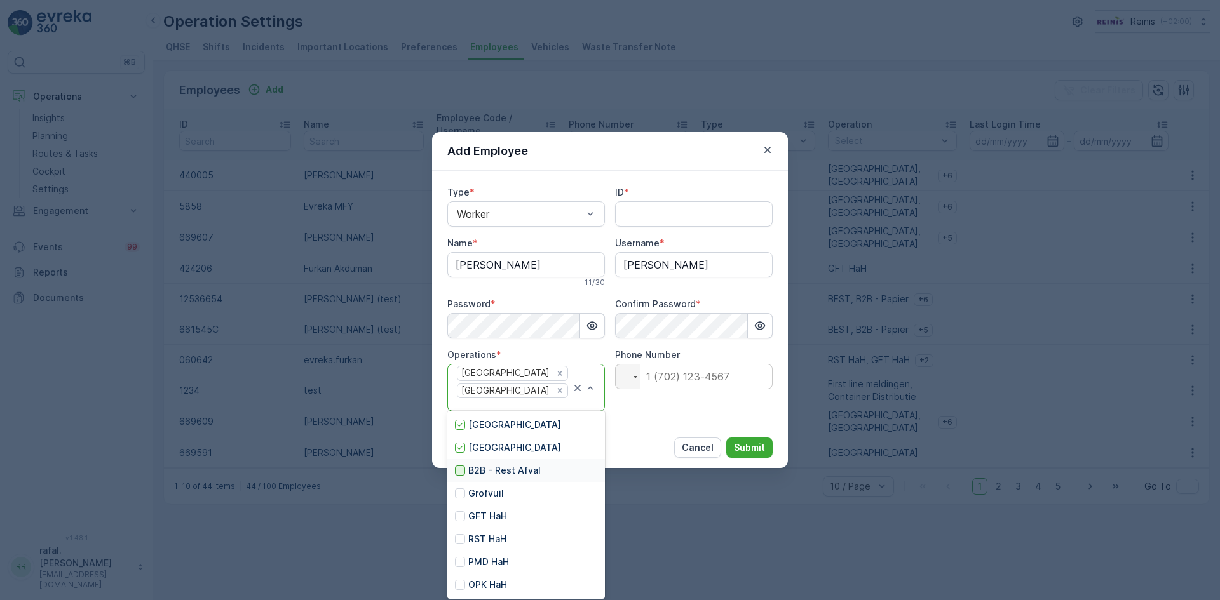
click at [457, 469] on div at bounding box center [460, 471] width 10 height 10
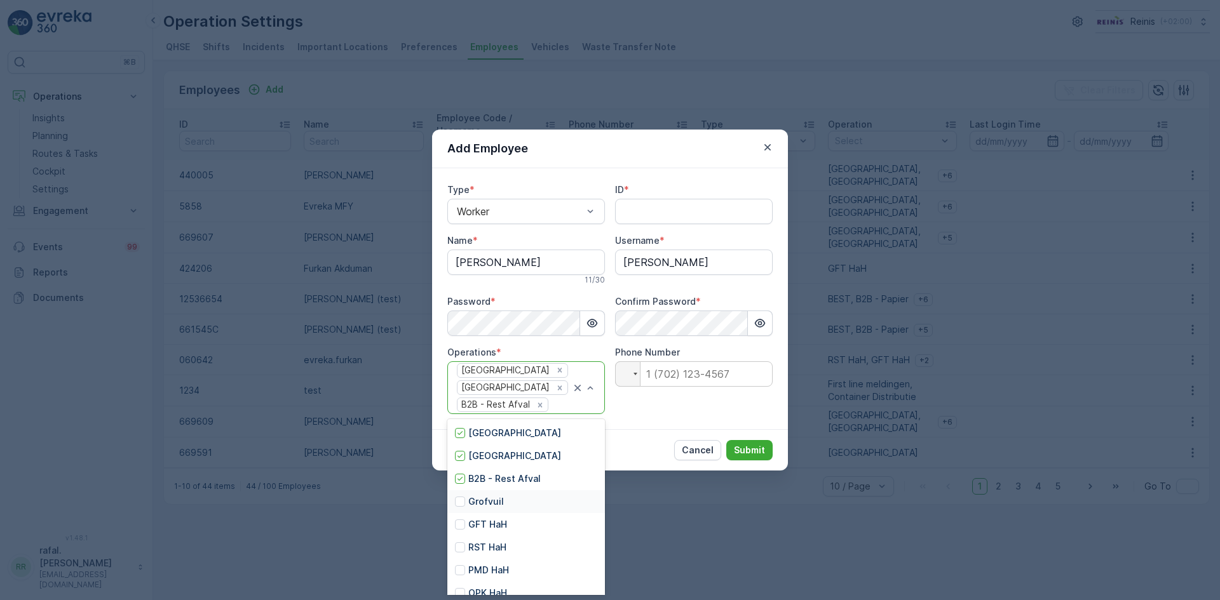
scroll to position [12, 0]
click at [457, 534] on div at bounding box center [460, 535] width 10 height 10
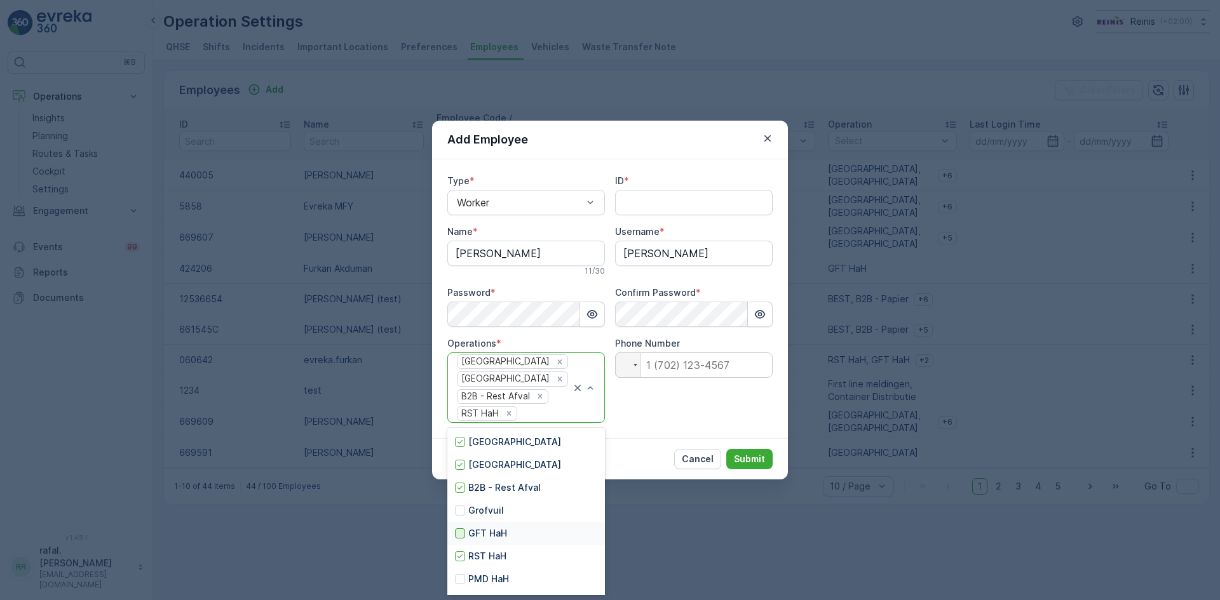
click at [457, 534] on div at bounding box center [460, 534] width 10 height 10
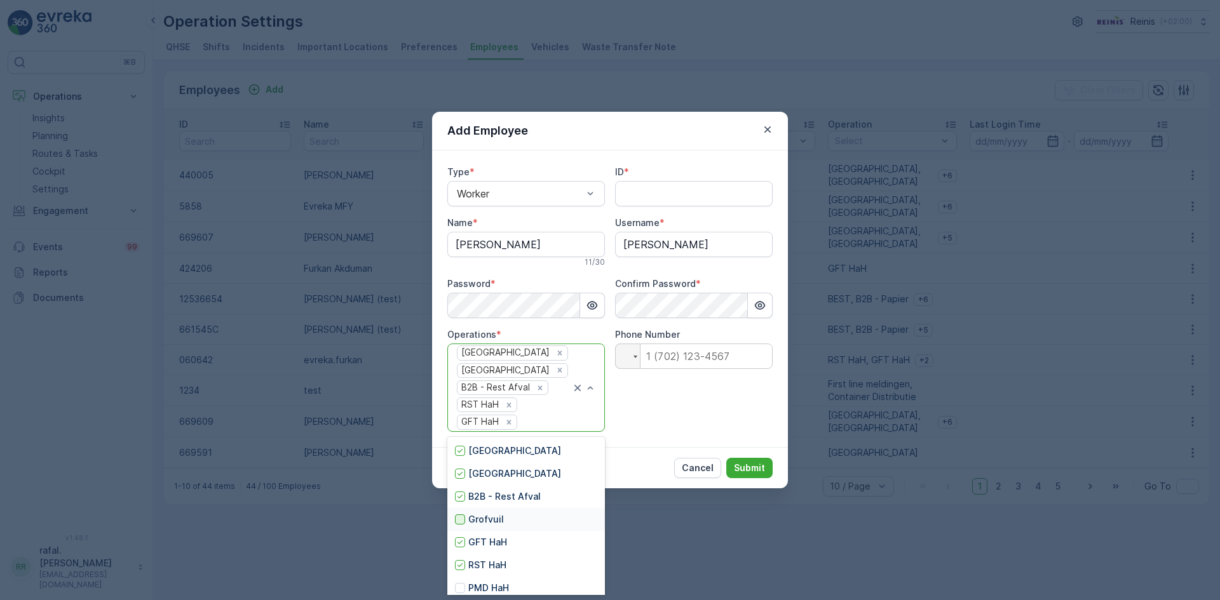
click at [462, 520] on div at bounding box center [460, 520] width 10 height 10
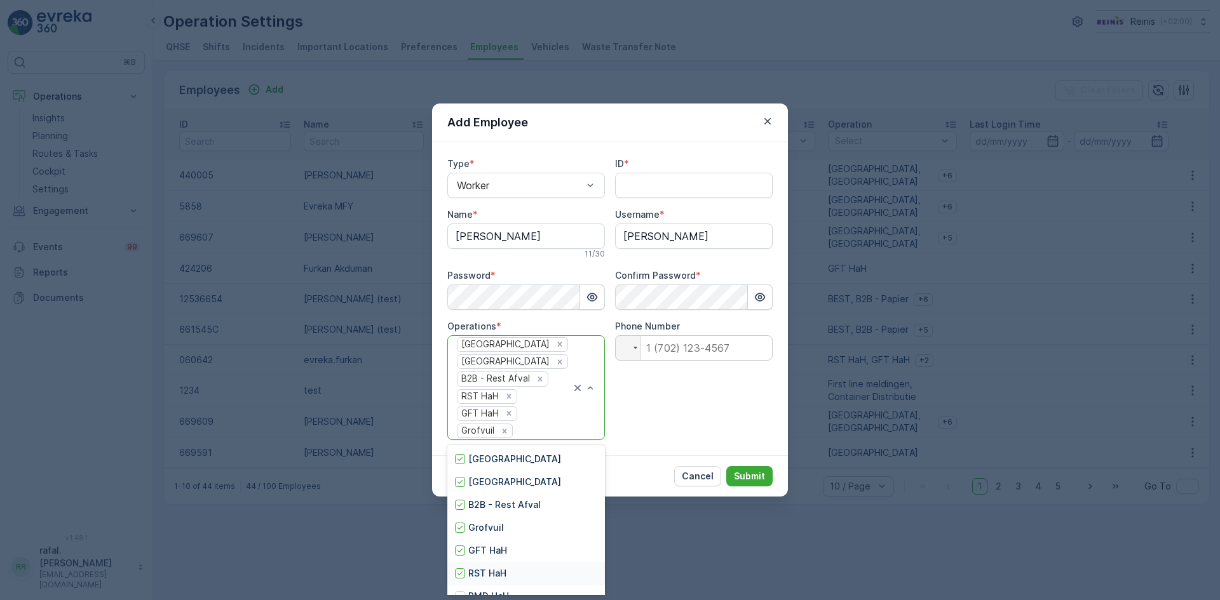
scroll to position [38, 0]
click at [462, 560] on div at bounding box center [460, 558] width 10 height 10
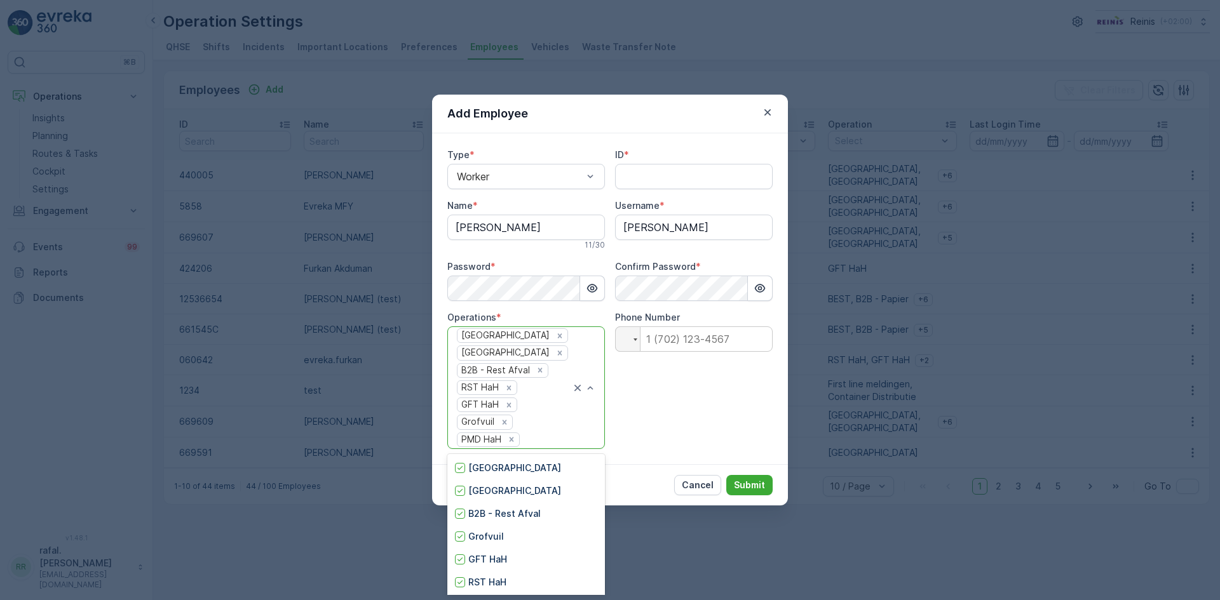
scroll to position [47, 0]
click at [462, 580] on div at bounding box center [460, 581] width 10 height 10
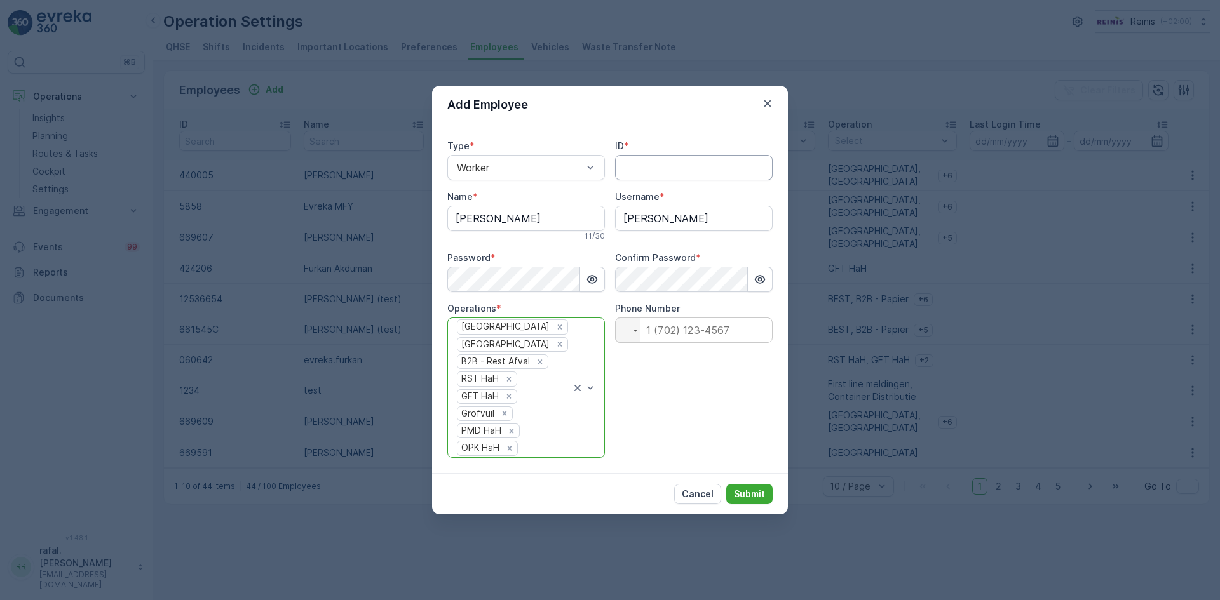
click at [691, 177] on input "ID" at bounding box center [694, 167] width 158 height 25
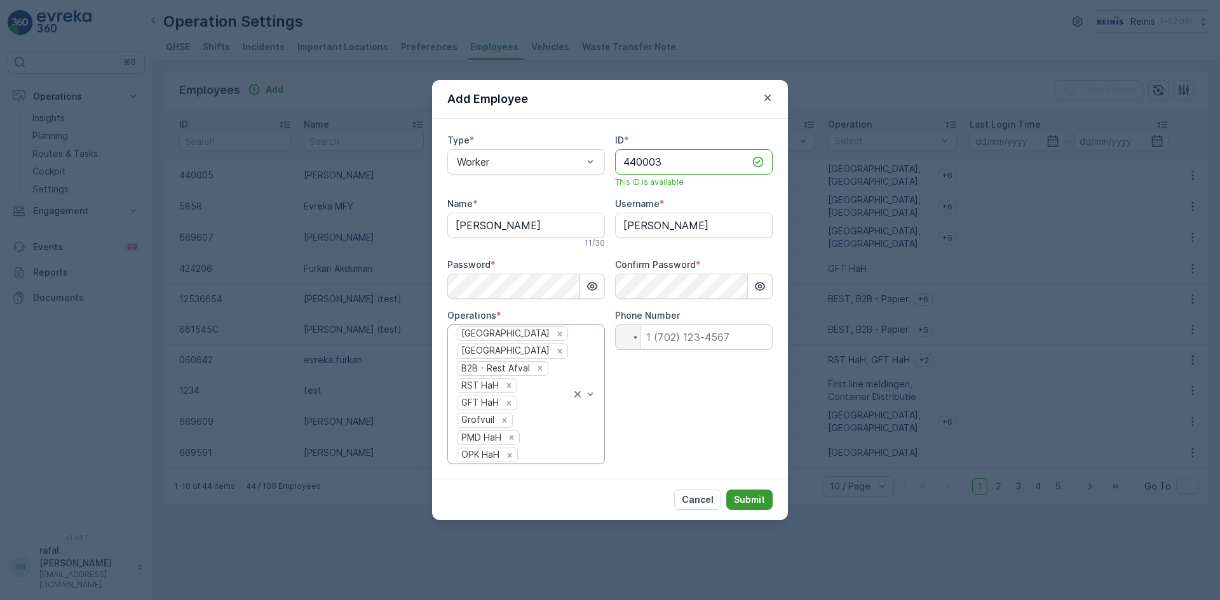
type input "440003"
click at [745, 491] on button "Submit" at bounding box center [749, 500] width 46 height 20
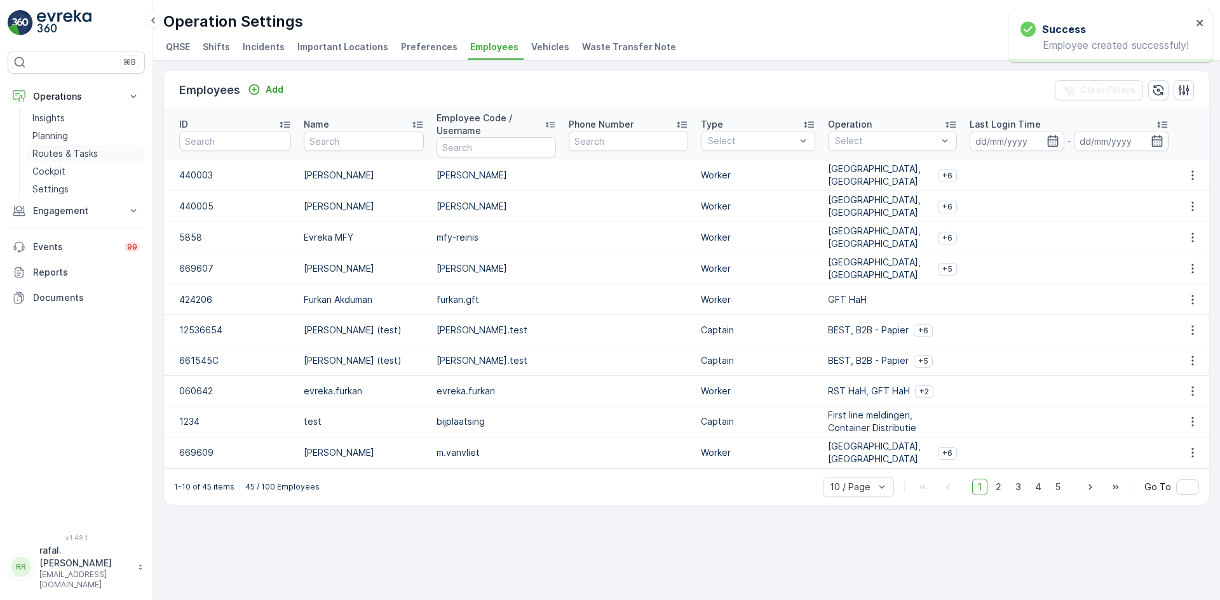
click at [48, 149] on p "Routes & Tasks" at bounding box center [64, 153] width 65 height 13
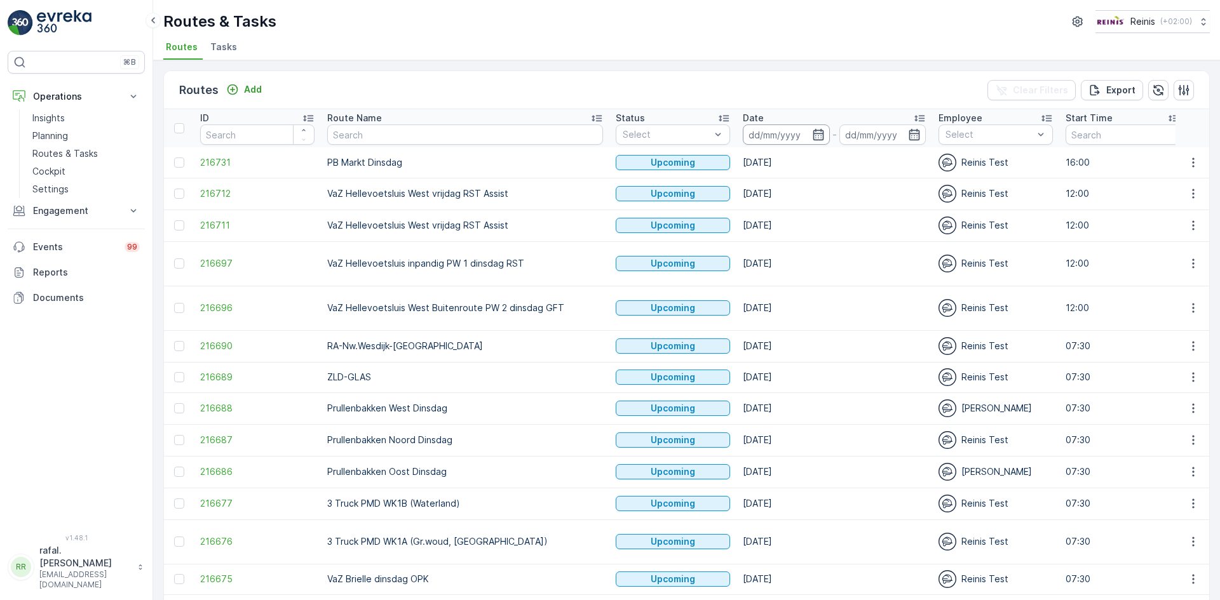
click at [743, 128] on input at bounding box center [786, 135] width 87 height 20
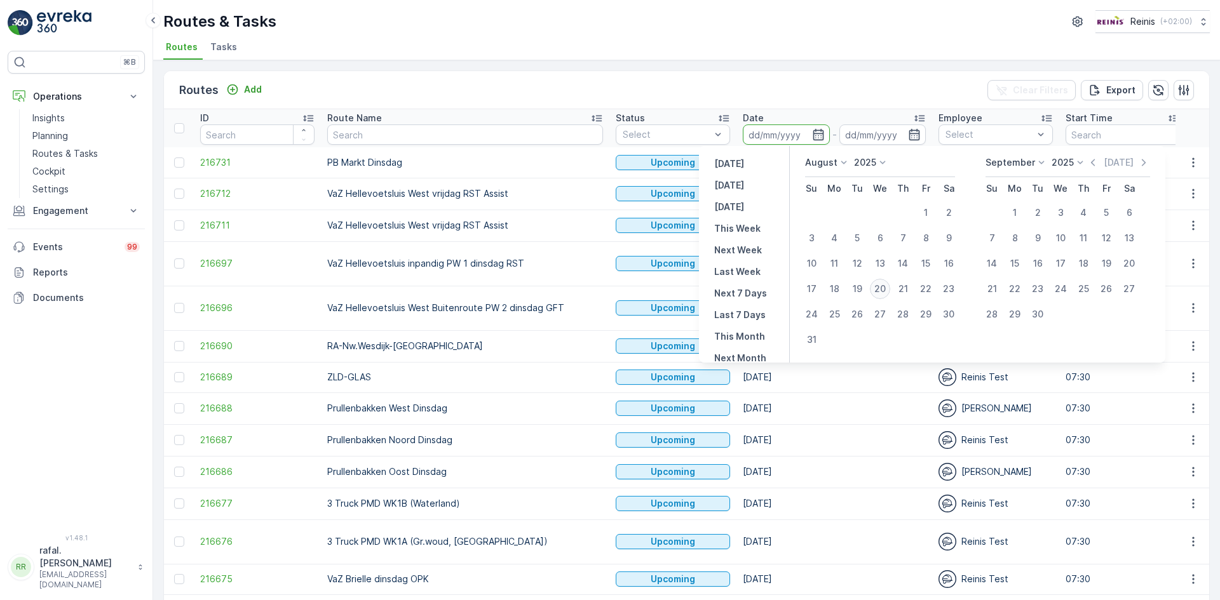
click at [882, 288] on div "20" at bounding box center [880, 289] width 20 height 20
type input "[DATE]"
click at [882, 288] on div "20" at bounding box center [880, 289] width 20 height 20
type input "[DATE]"
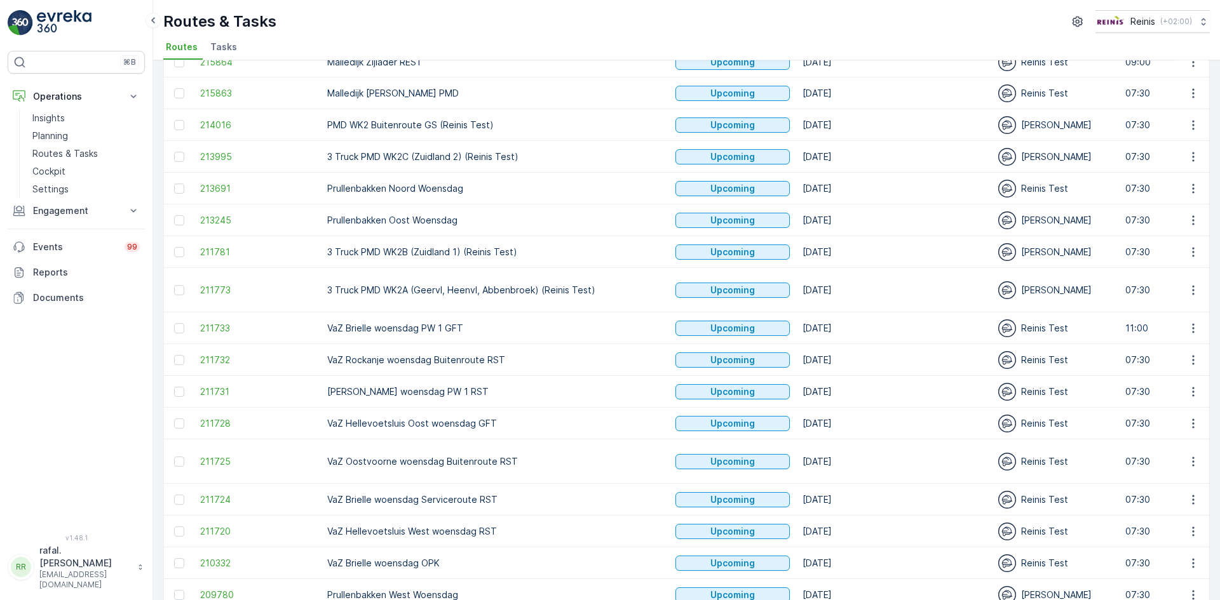
scroll to position [191, 0]
click at [1191, 181] on icon "button" at bounding box center [1193, 187] width 13 height 13
click at [1190, 263] on span "Change Assignee" at bounding box center [1163, 263] width 74 height 13
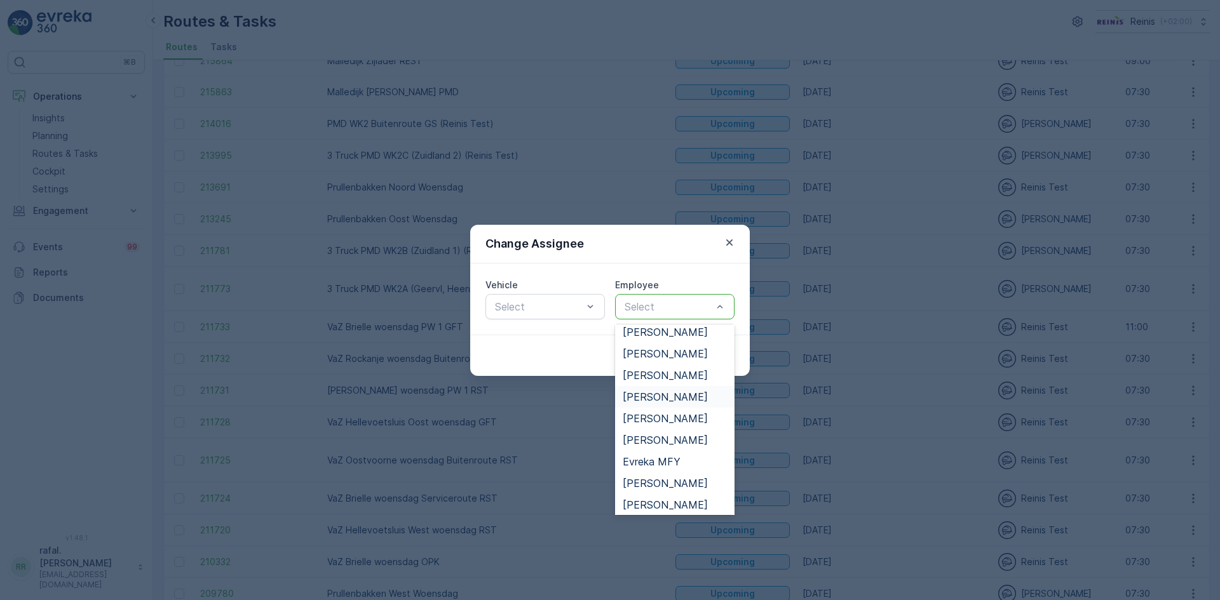
scroll to position [274, 0]
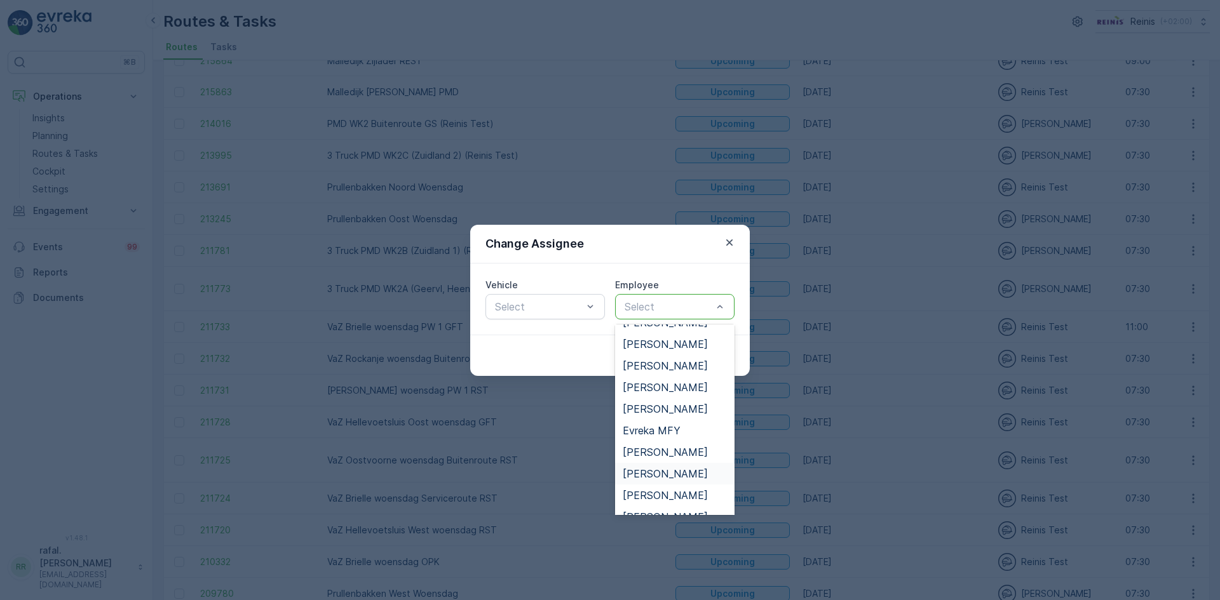
click at [655, 471] on span "[PERSON_NAME]" at bounding box center [665, 473] width 85 height 11
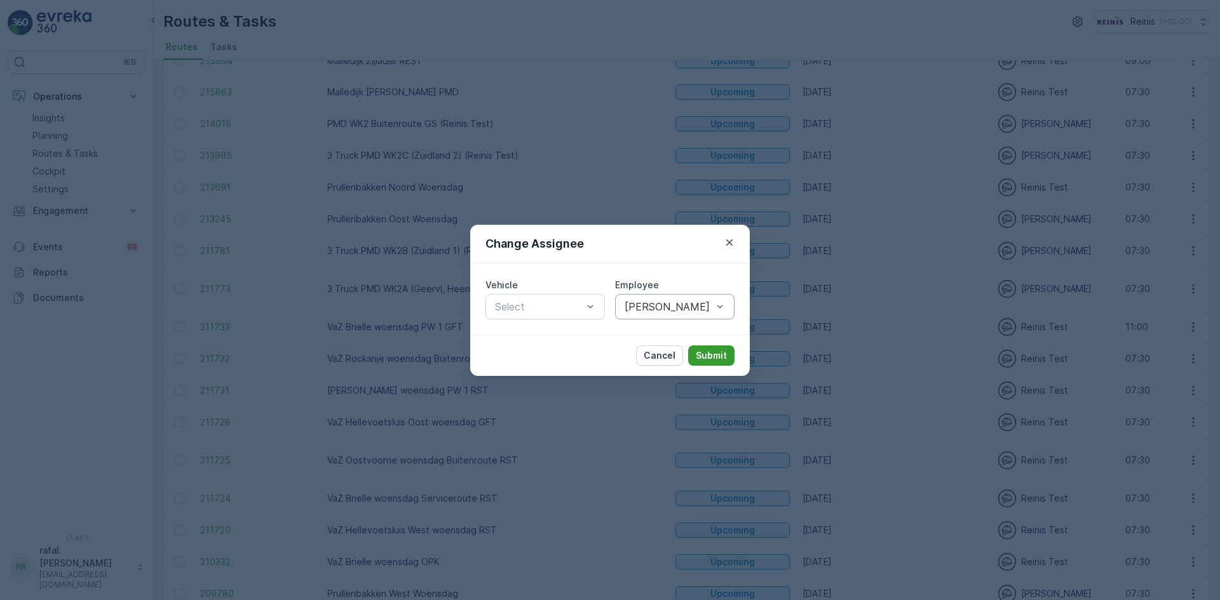
click at [704, 358] on p "Submit" at bounding box center [711, 355] width 31 height 13
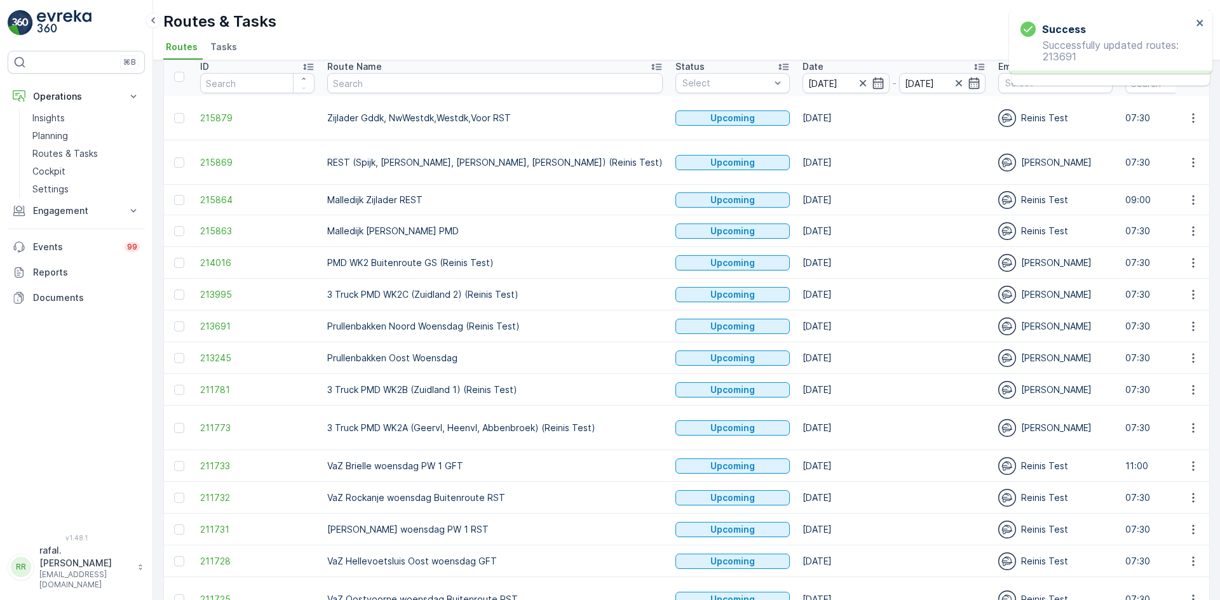
scroll to position [3, 0]
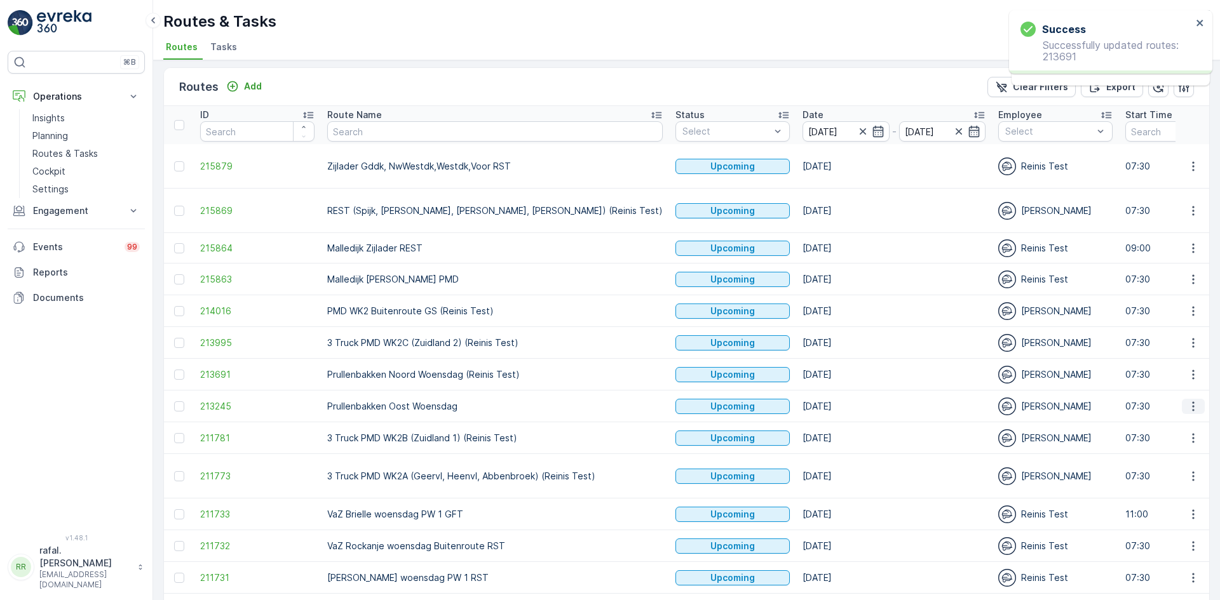
click at [1189, 400] on icon "button" at bounding box center [1193, 406] width 13 height 13
click at [1182, 476] on span "Change Assignee" at bounding box center [1163, 482] width 74 height 13
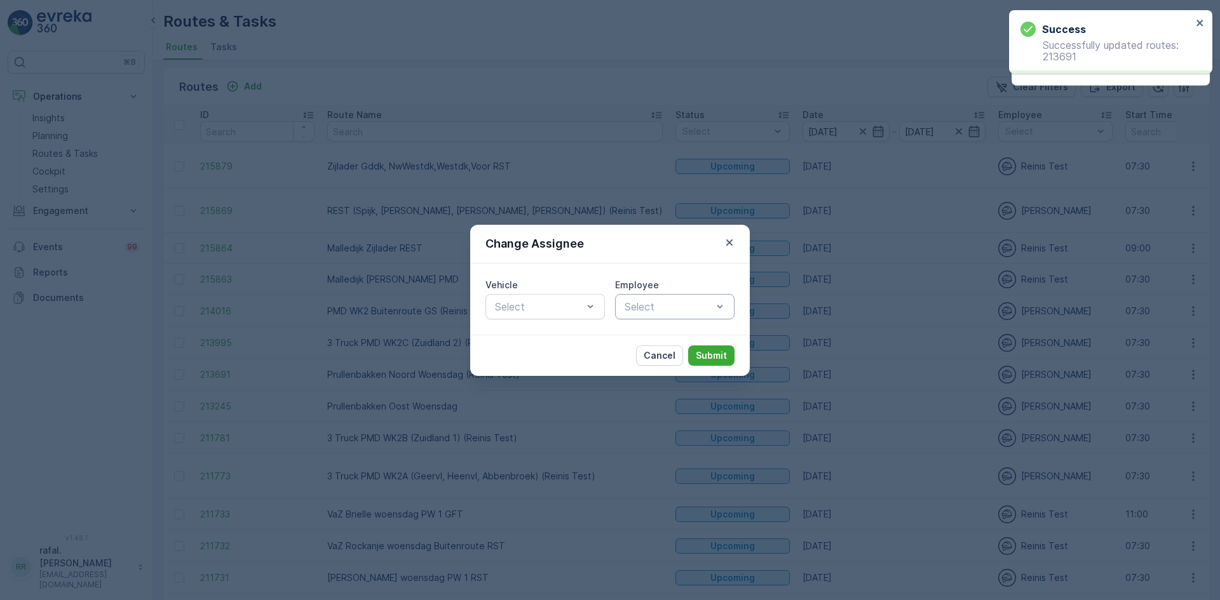
click at [694, 306] on div at bounding box center [668, 306] width 90 height 11
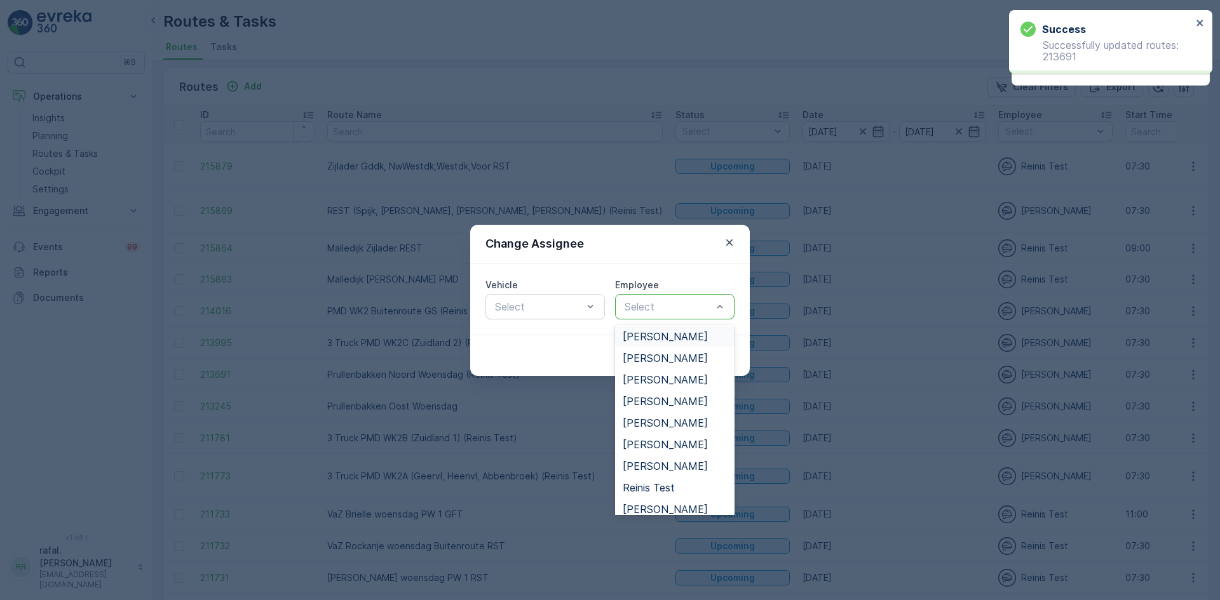
scroll to position [592, 0]
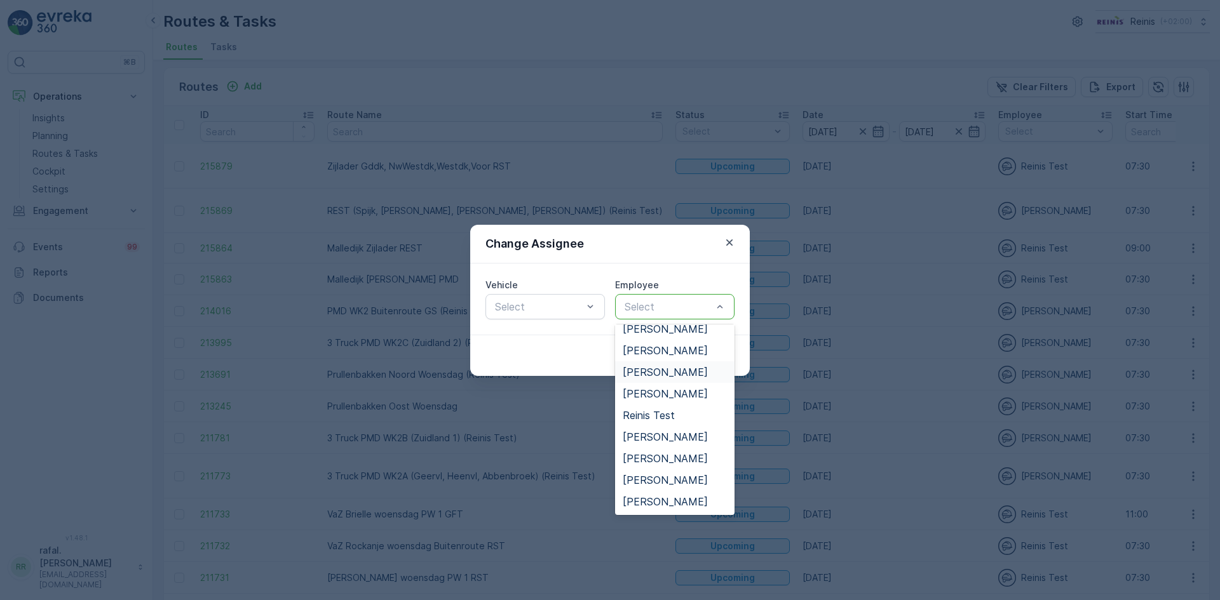
click at [668, 372] on span "[PERSON_NAME]" at bounding box center [665, 372] width 85 height 11
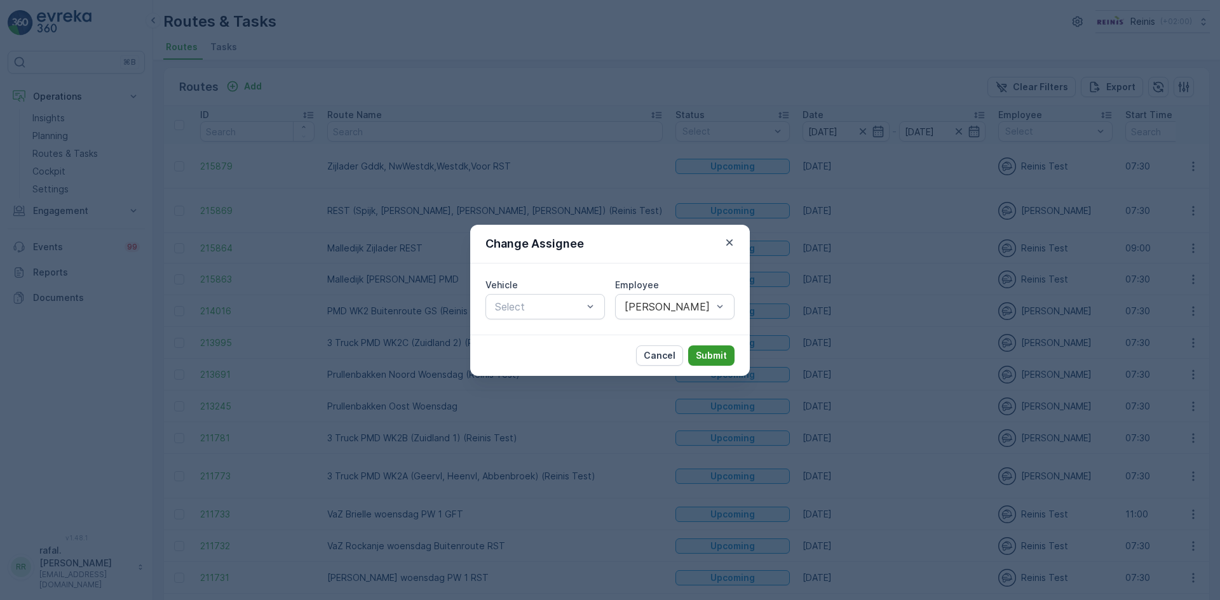
click at [709, 356] on p "Submit" at bounding box center [711, 355] width 31 height 13
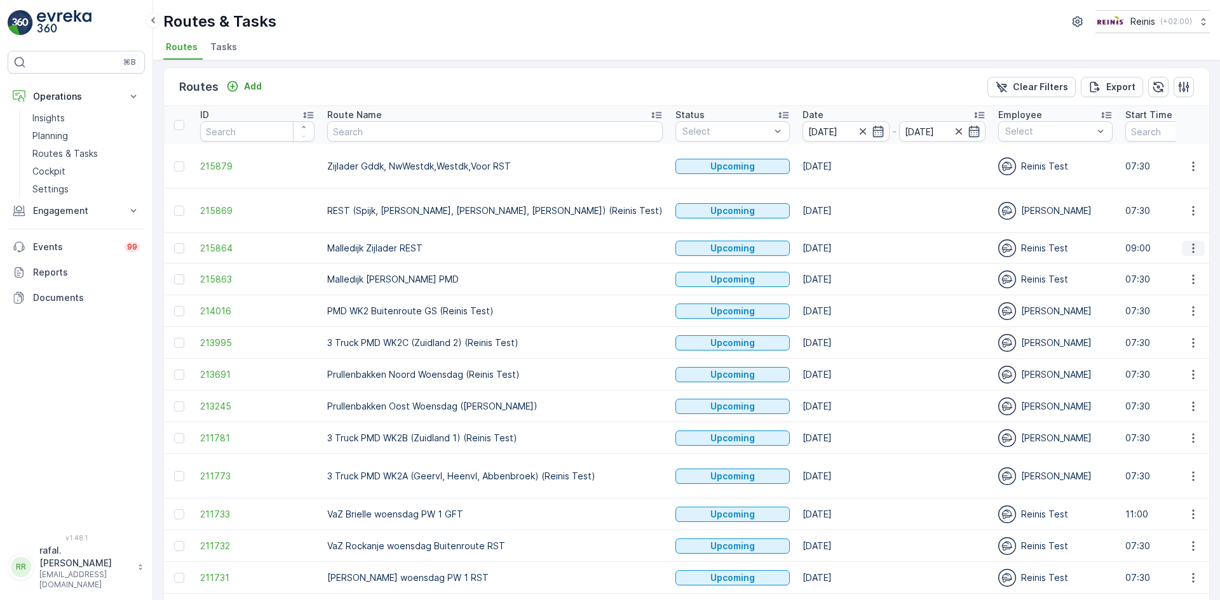
click at [1196, 242] on icon "button" at bounding box center [1193, 248] width 13 height 13
click at [1174, 323] on span "Change Assignee" at bounding box center [1163, 326] width 74 height 13
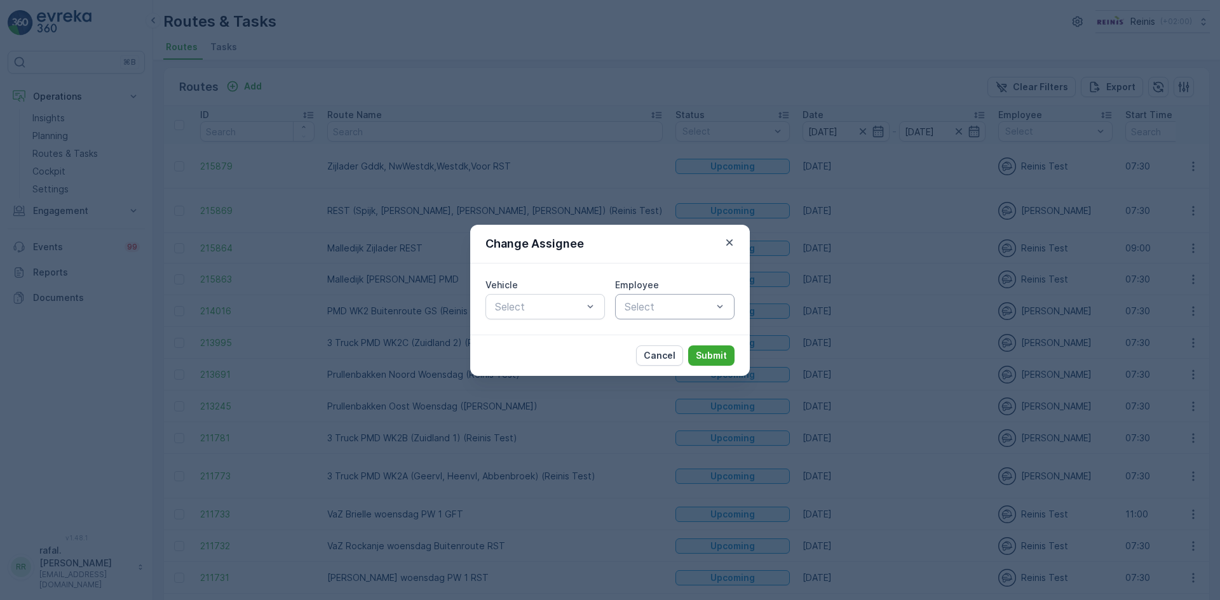
click at [660, 297] on div "Select" at bounding box center [674, 306] width 119 height 25
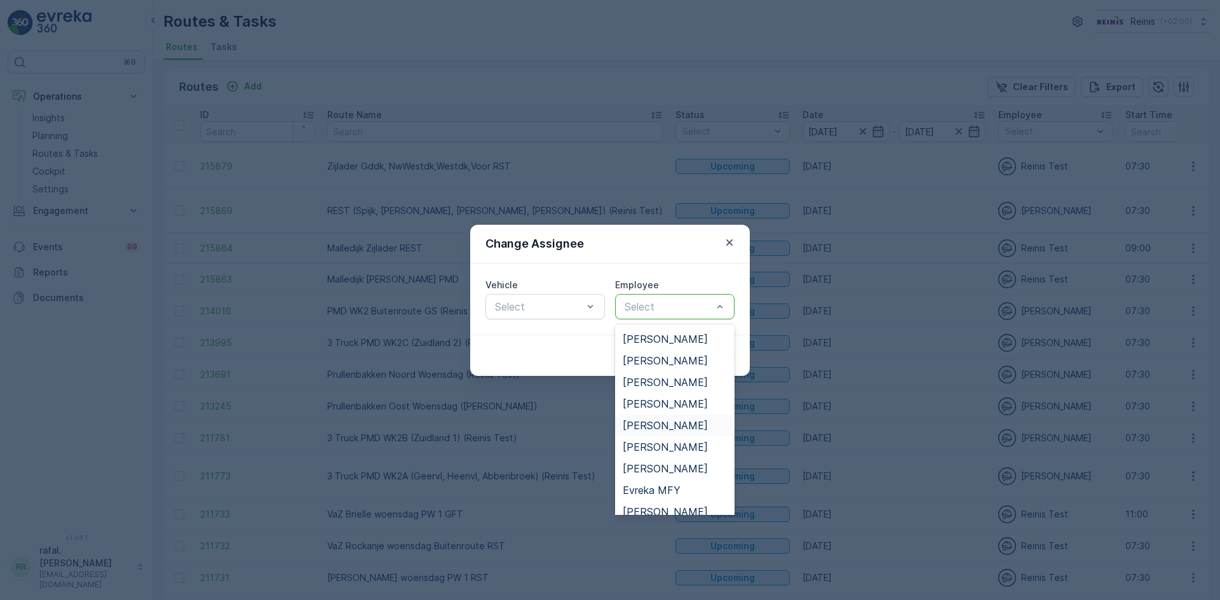
scroll to position [64, 0]
click at [678, 446] on span "[PERSON_NAME]" at bounding box center [665, 446] width 85 height 11
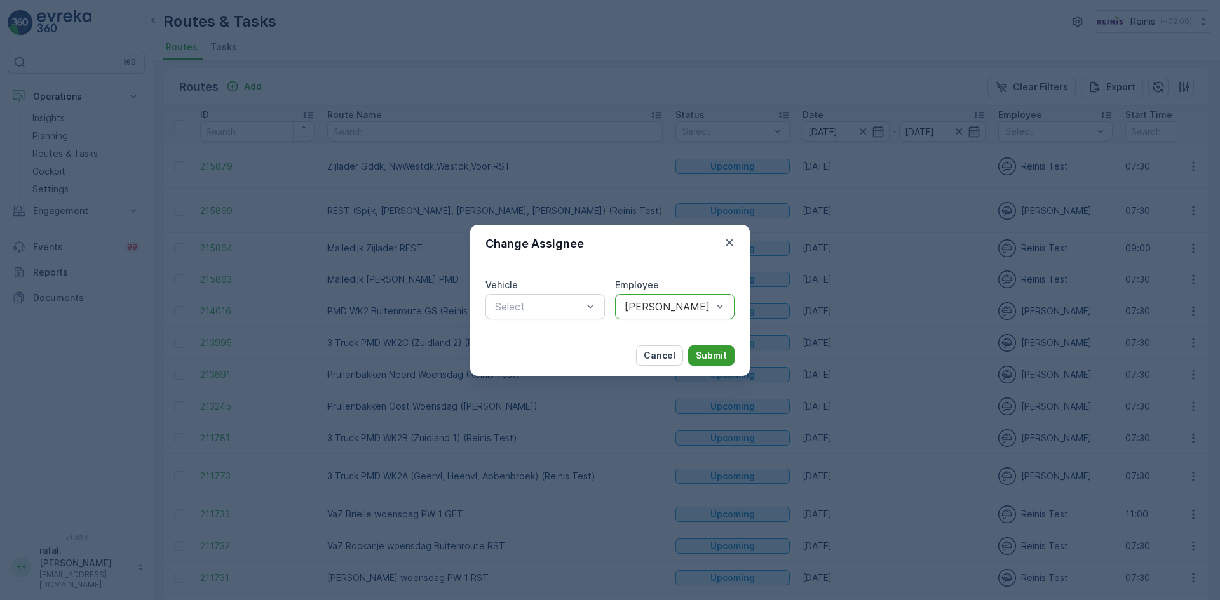
click at [721, 351] on p "Submit" at bounding box center [711, 355] width 31 height 13
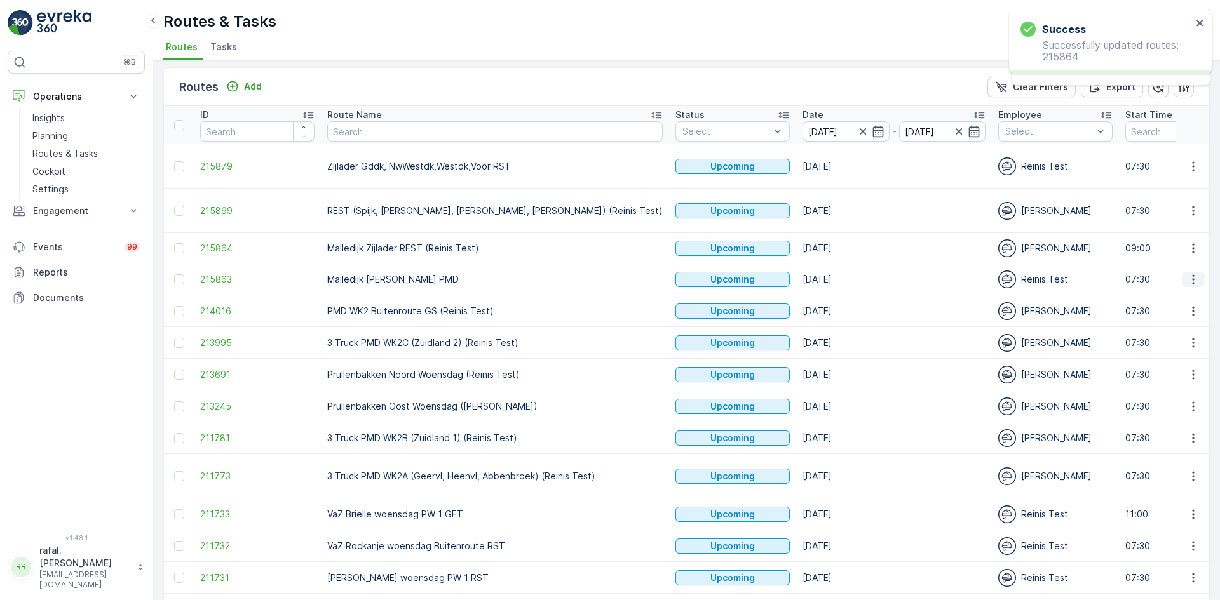
click at [1187, 273] on icon "button" at bounding box center [1193, 279] width 13 height 13
click at [1187, 351] on span "Change Assignee" at bounding box center [1163, 356] width 74 height 13
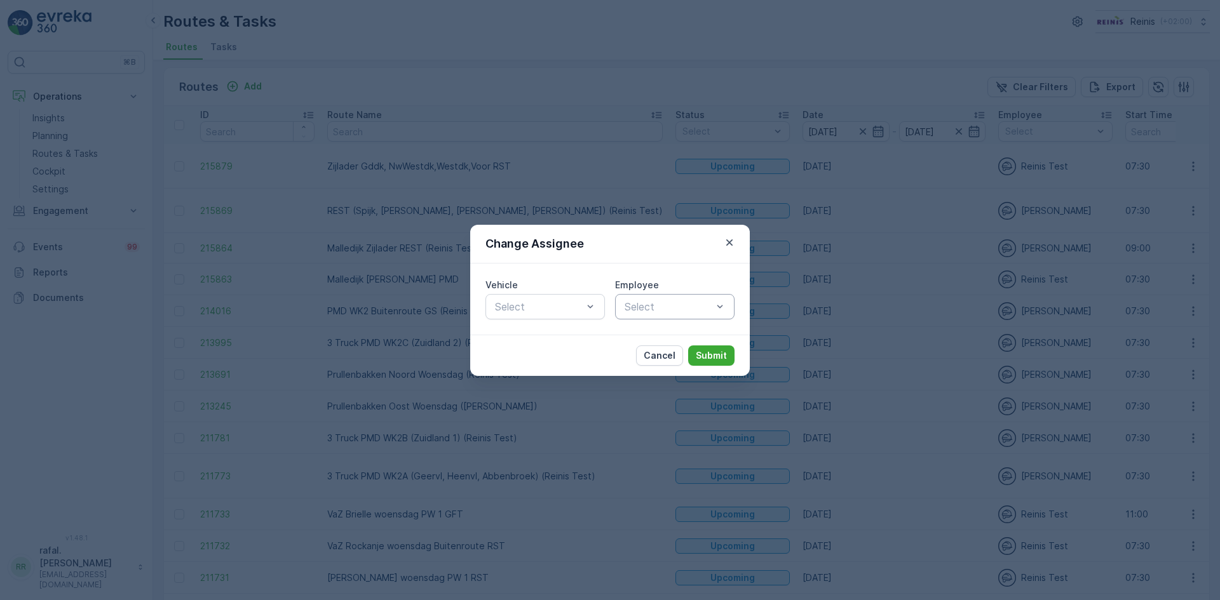
click at [664, 309] on div at bounding box center [668, 306] width 90 height 11
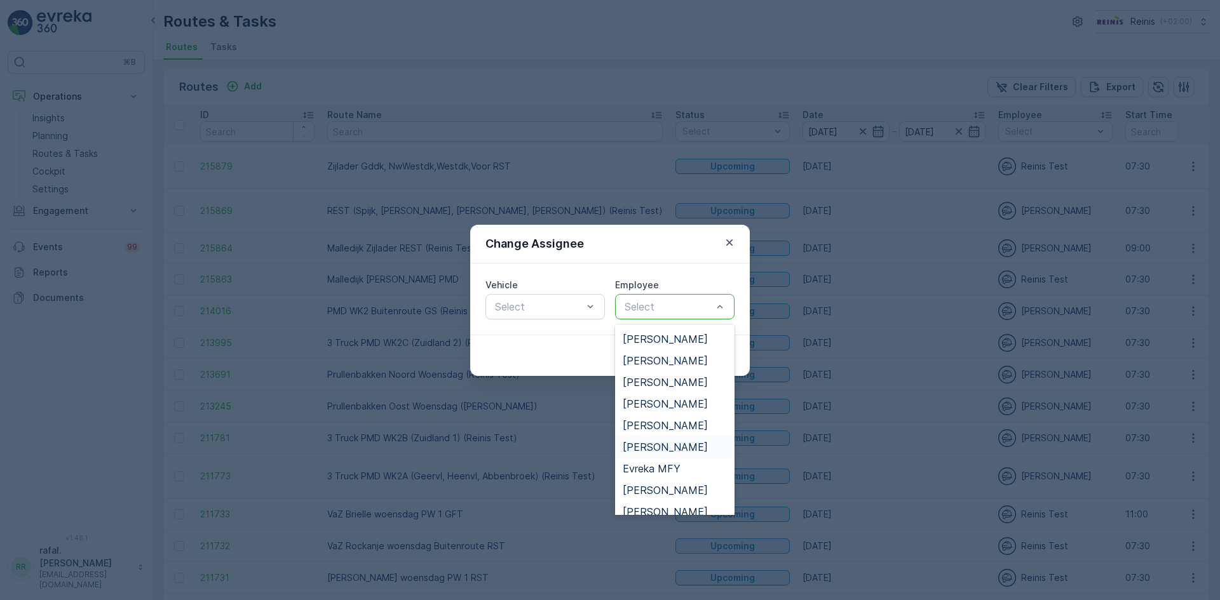
click at [689, 445] on span "[PERSON_NAME]" at bounding box center [665, 446] width 85 height 11
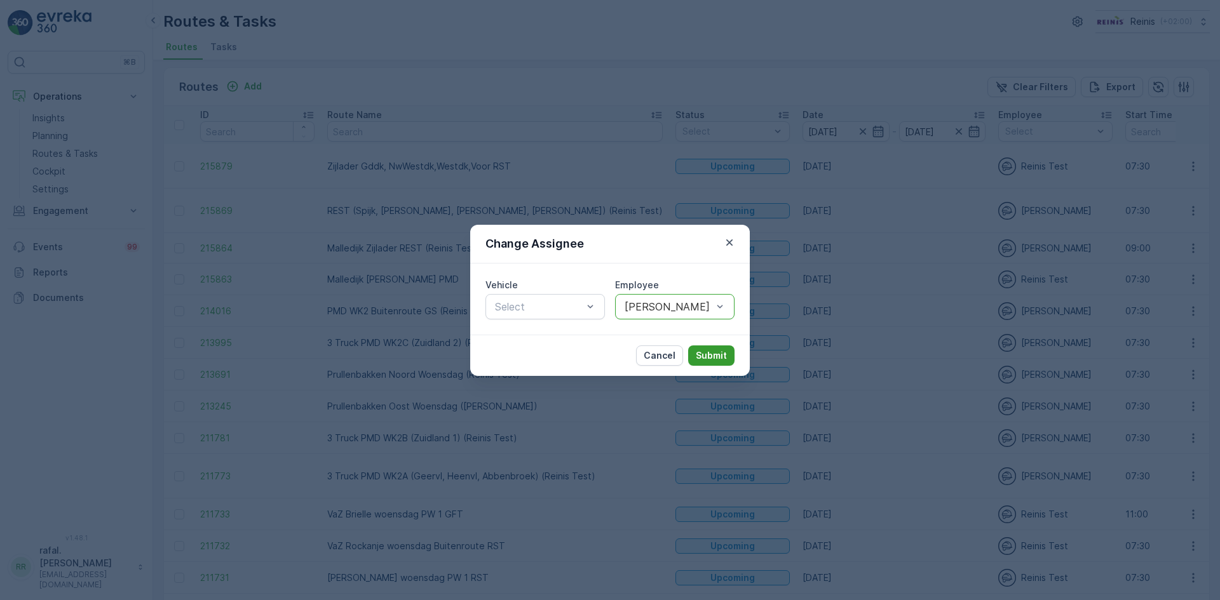
click at [705, 352] on p "Submit" at bounding box center [711, 355] width 31 height 13
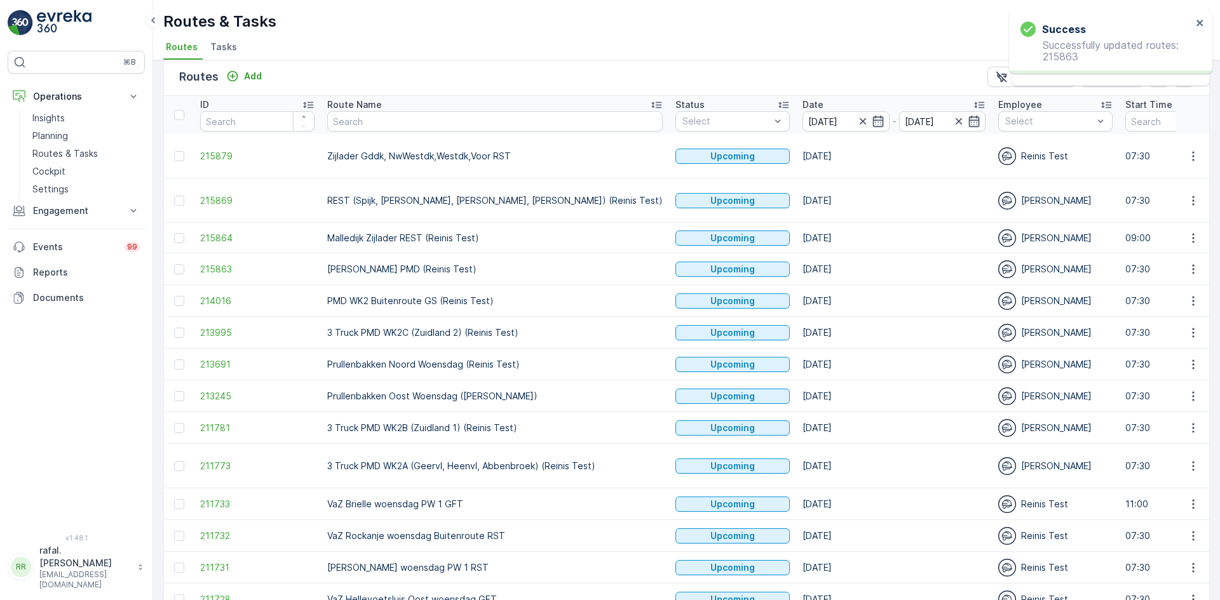
scroll to position [0, 0]
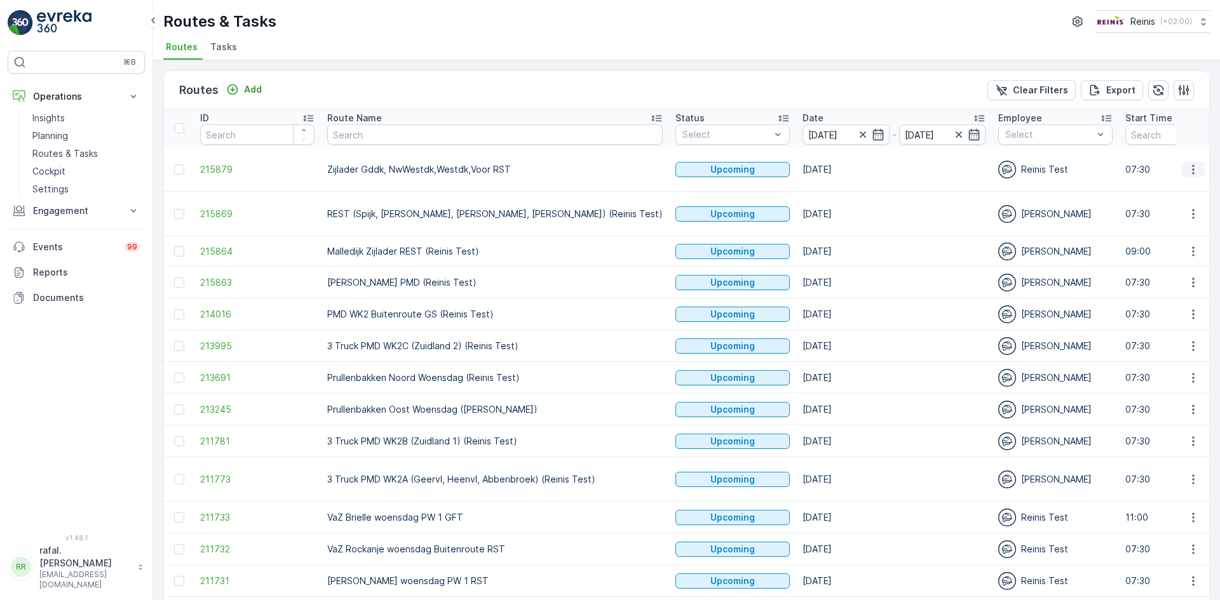
click at [1187, 168] on icon "button" at bounding box center [1193, 169] width 13 height 13
click at [1132, 255] on span "Change Assignee" at bounding box center [1163, 259] width 74 height 13
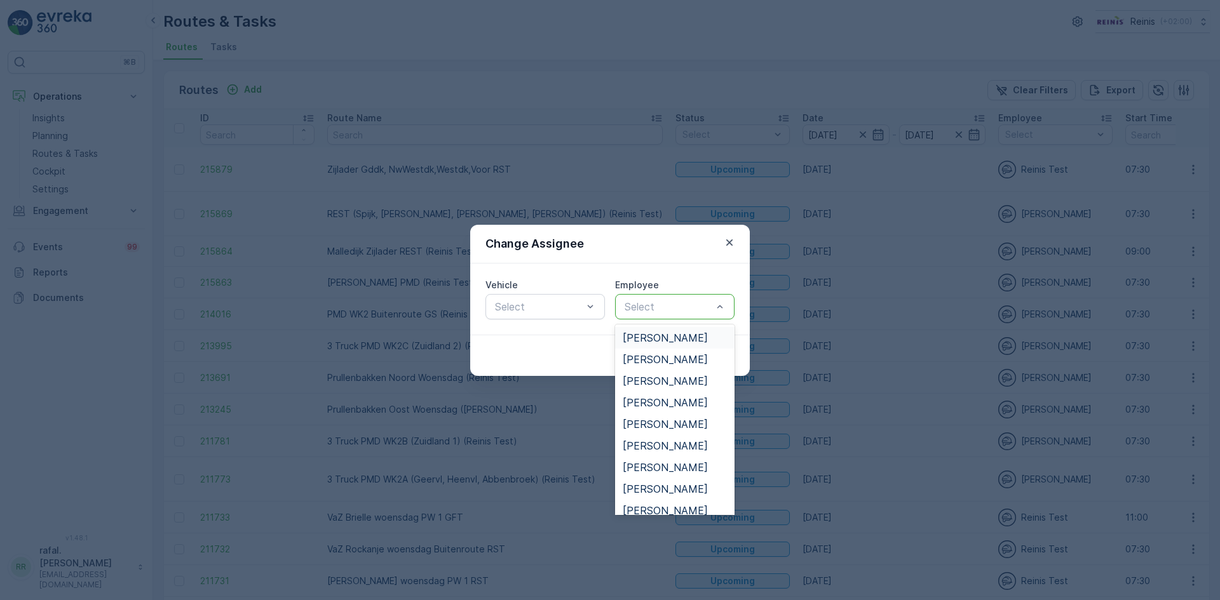
click at [649, 301] on div at bounding box center [668, 306] width 90 height 11
click at [676, 447] on span "[PERSON_NAME]" at bounding box center [665, 446] width 85 height 11
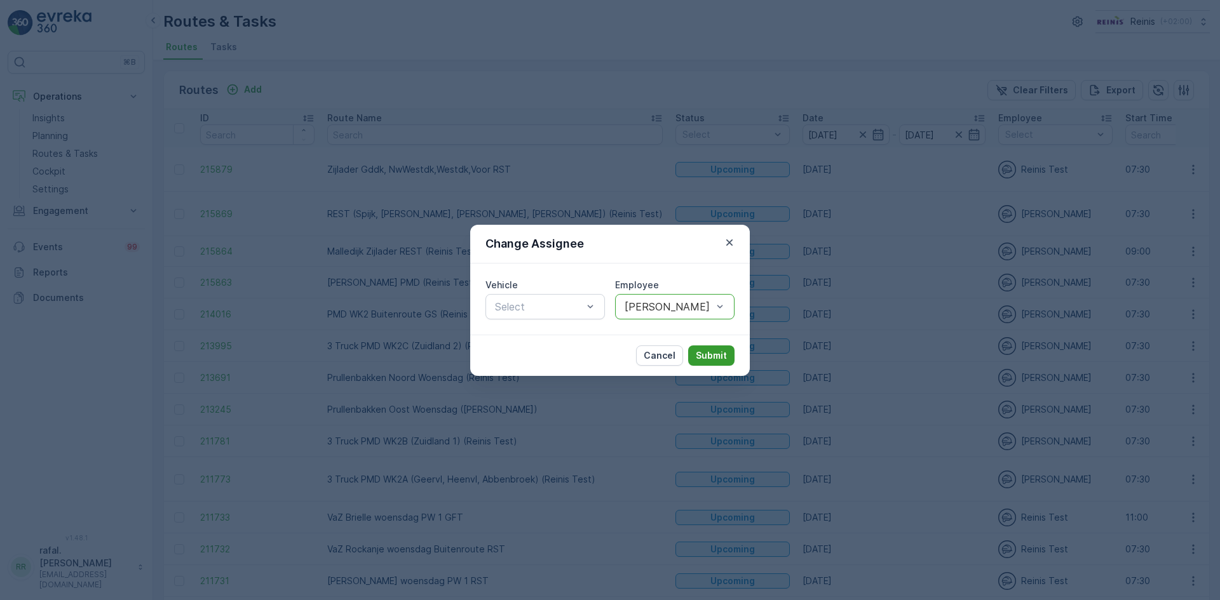
click at [718, 356] on p "Submit" at bounding box center [711, 355] width 31 height 13
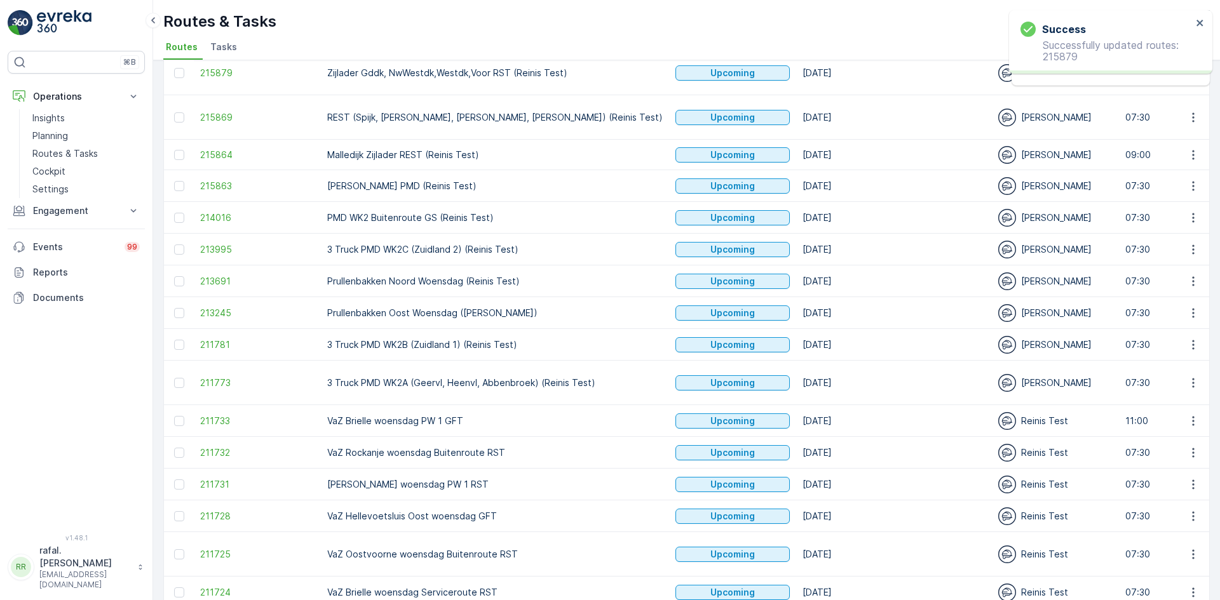
scroll to position [127, 0]
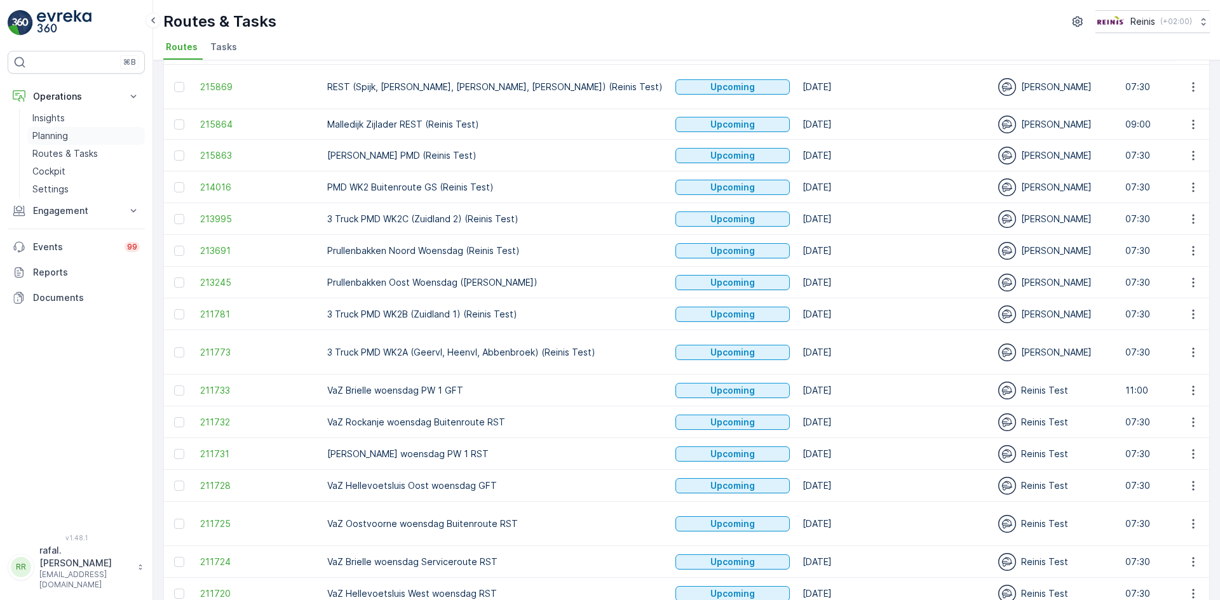
drag, startPoint x: 55, startPoint y: 129, endPoint x: 85, endPoint y: 127, distance: 29.9
click at [55, 129] on link "Planning" at bounding box center [86, 136] width 118 height 18
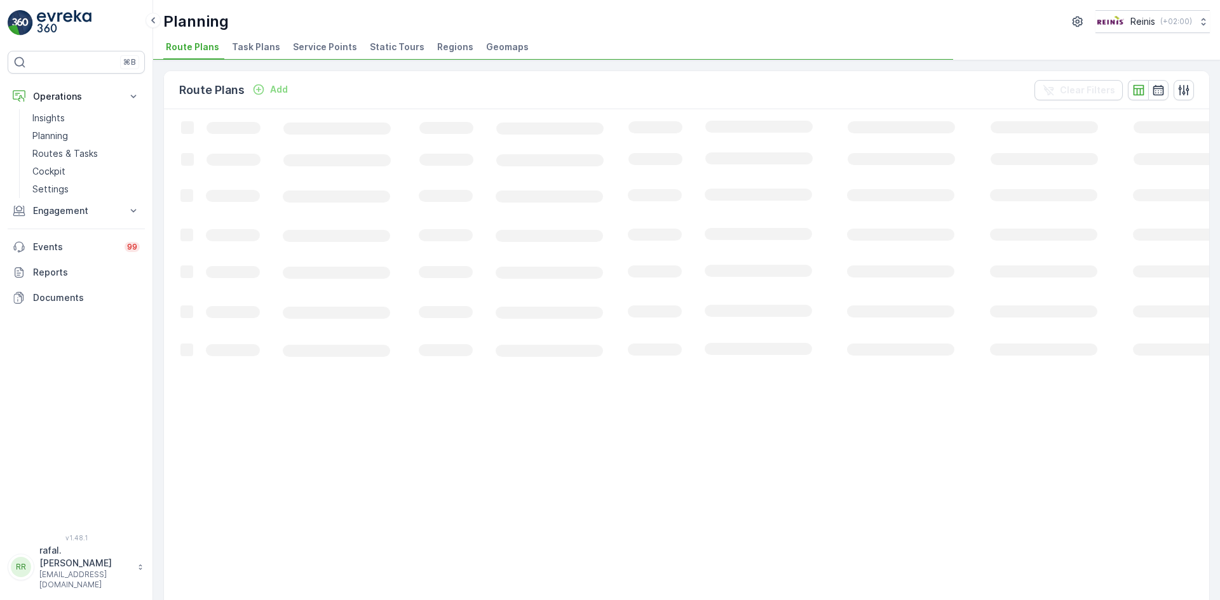
click at [340, 48] on span "Service Points" at bounding box center [325, 47] width 64 height 13
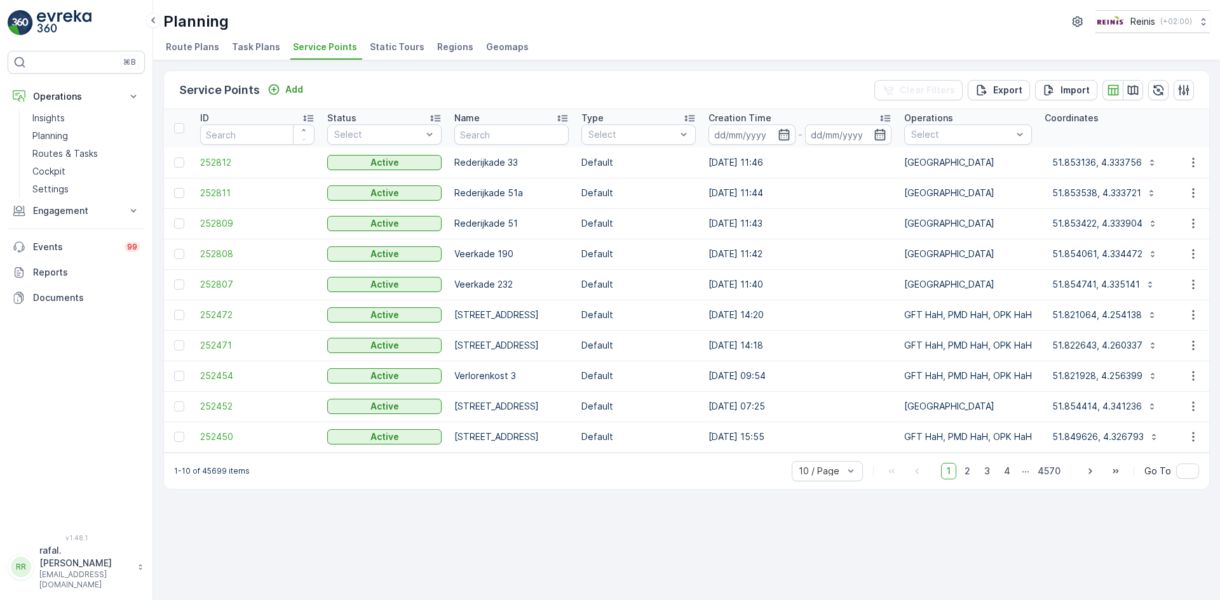
scroll to position [0, 632]
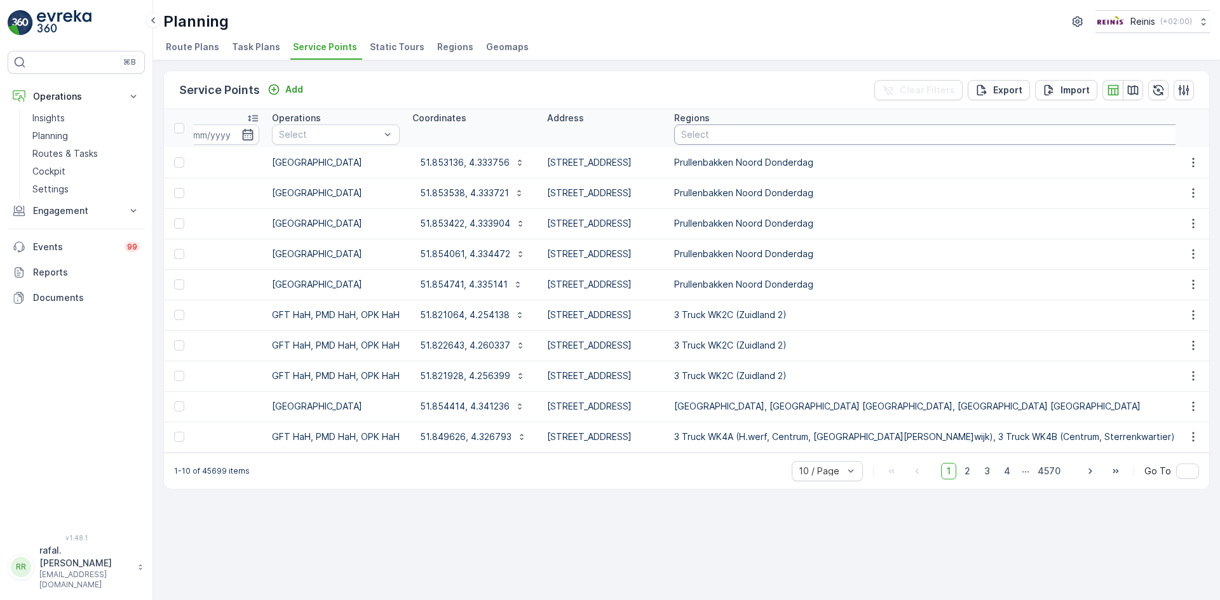
click at [895, 133] on div at bounding box center [1048, 135] width 736 height 10
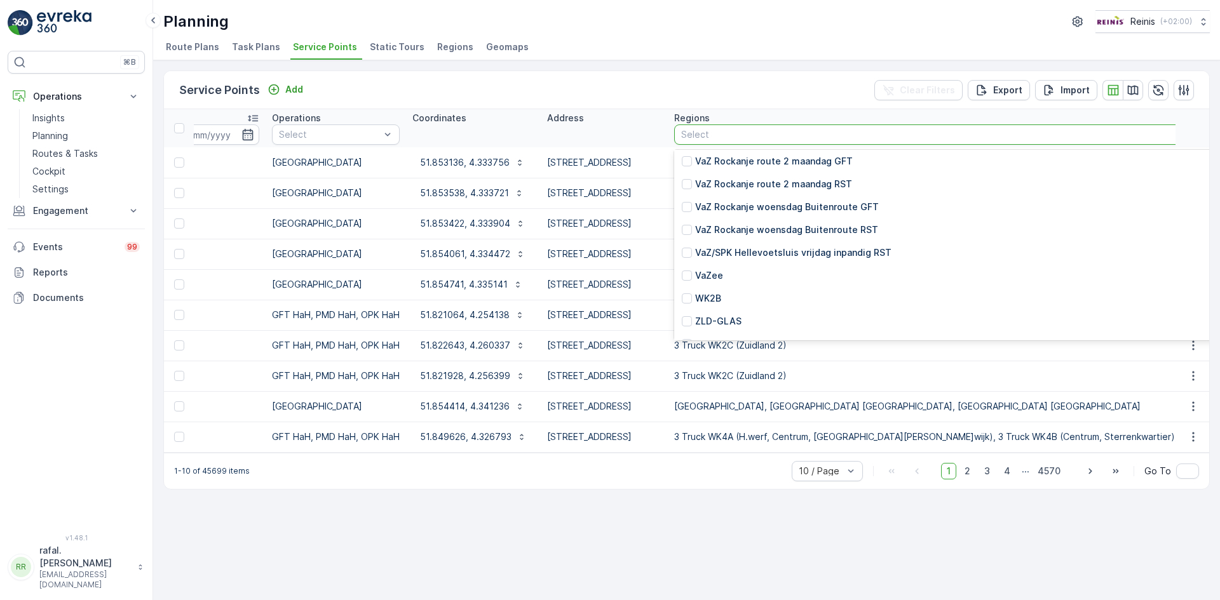
scroll to position [4068, 0]
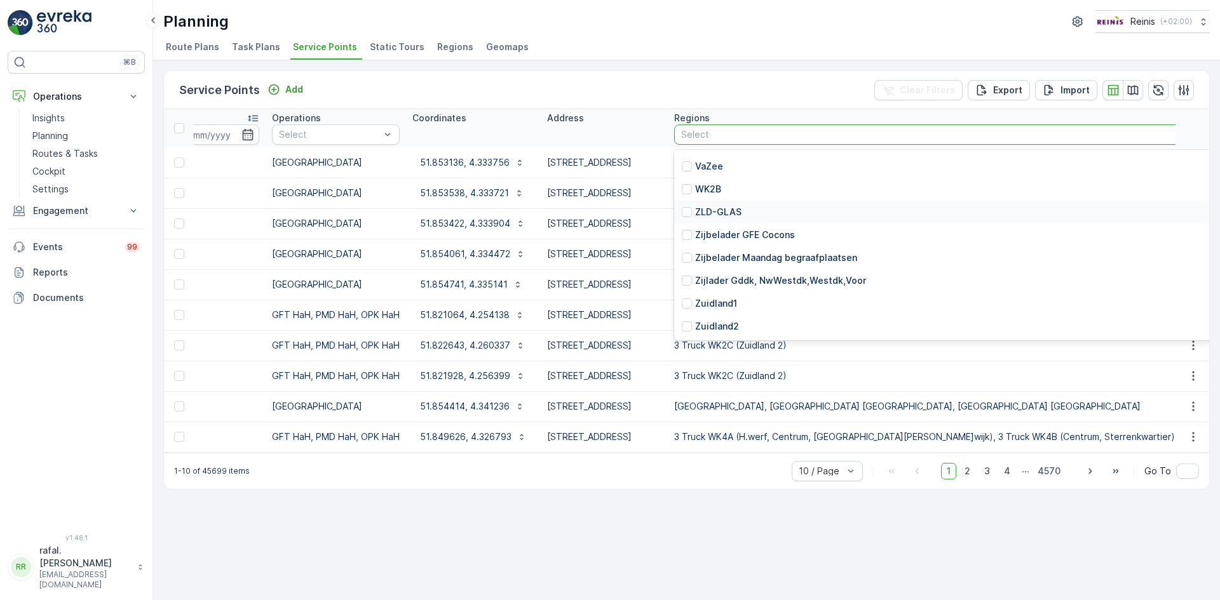
click at [692, 210] on div at bounding box center [687, 212] width 10 height 10
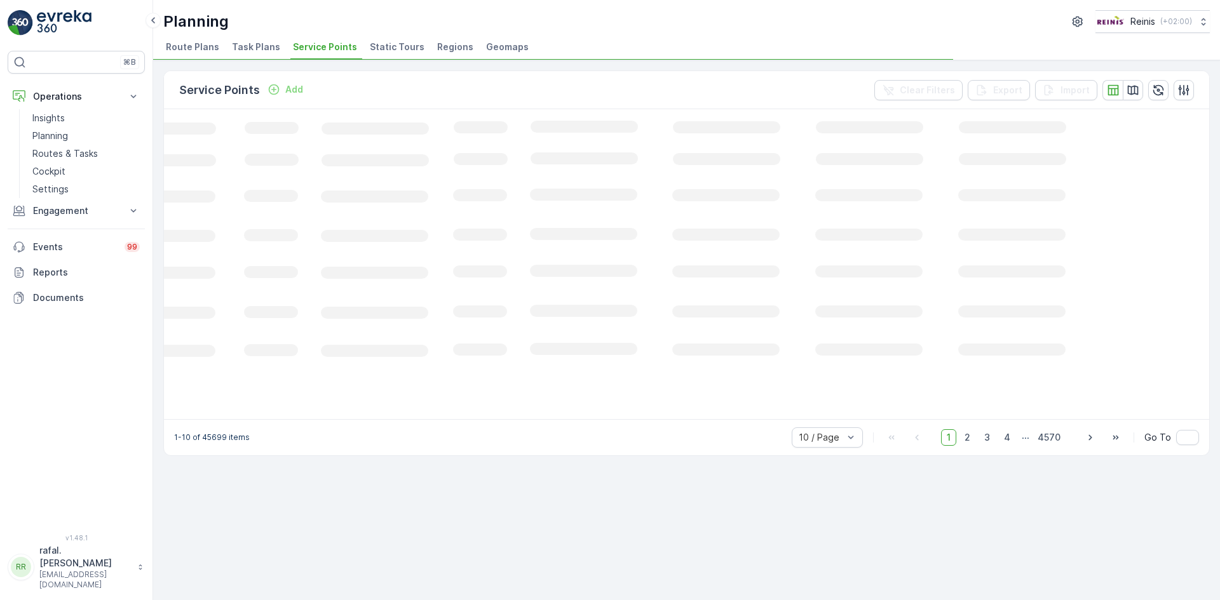
scroll to position [0, 175]
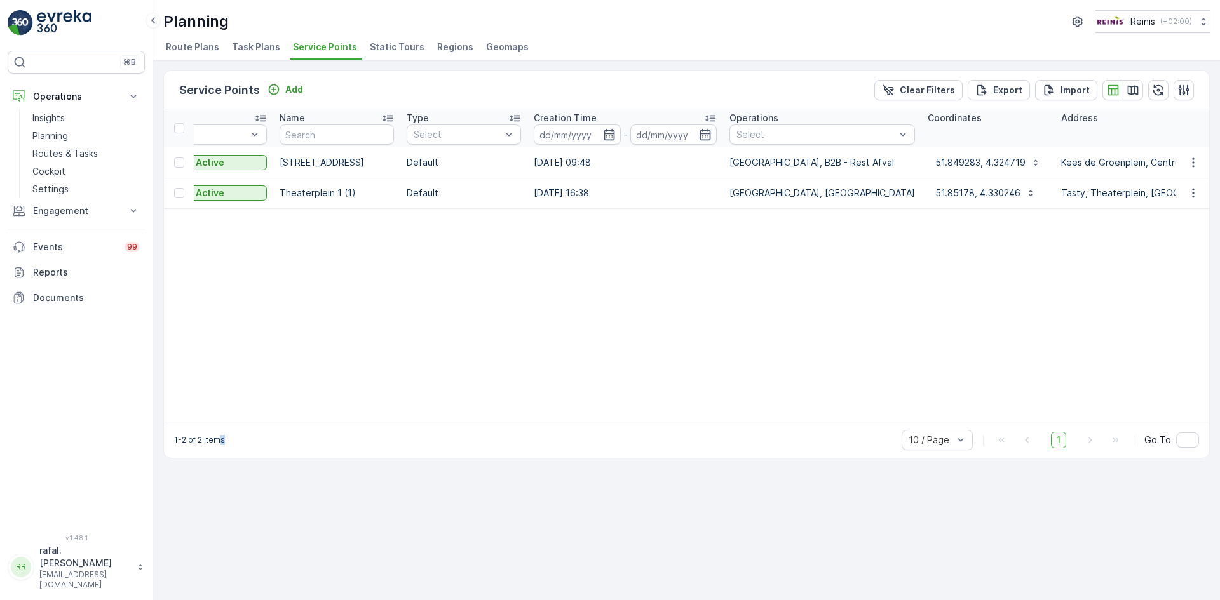
drag, startPoint x: 320, startPoint y: 429, endPoint x: 219, endPoint y: 431, distance: 101.7
click at [219, 431] on div "1-2 of 2 items 10 / Page 1 Go To" at bounding box center [686, 440] width 1045 height 36
click at [281, 497] on div "Service Points Add Clear Filters Export Import ID Status Select Name Type Selec…" at bounding box center [686, 330] width 1067 height 540
